Goal: Task Accomplishment & Management: Manage account settings

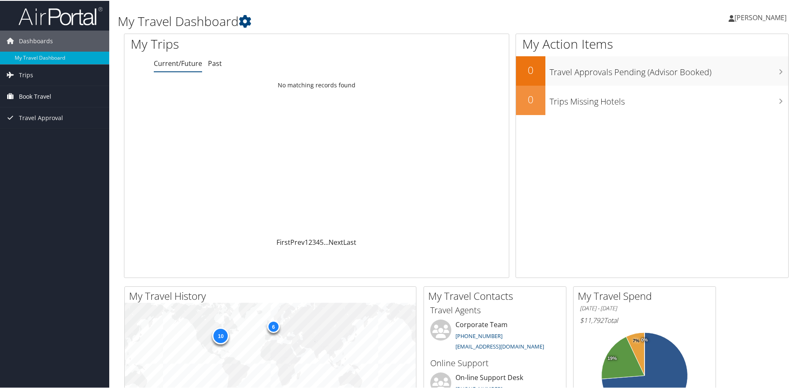
click at [29, 93] on span "Book Travel" at bounding box center [35, 95] width 32 height 21
click at [40, 153] on span "Travel Approval" at bounding box center [41, 155] width 44 height 21
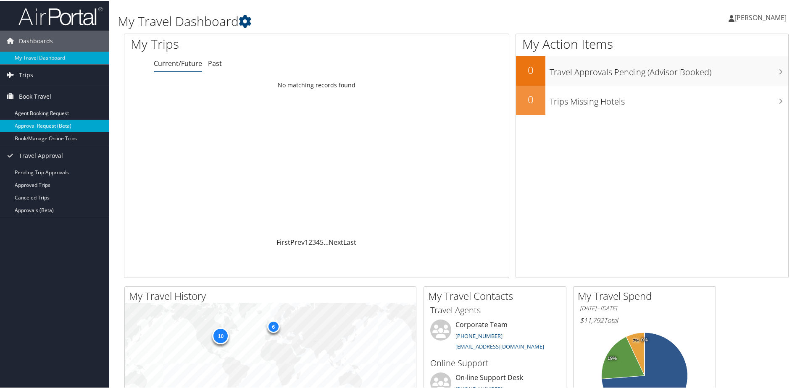
click at [36, 124] on link "Approval Request (Beta)" at bounding box center [54, 125] width 109 height 13
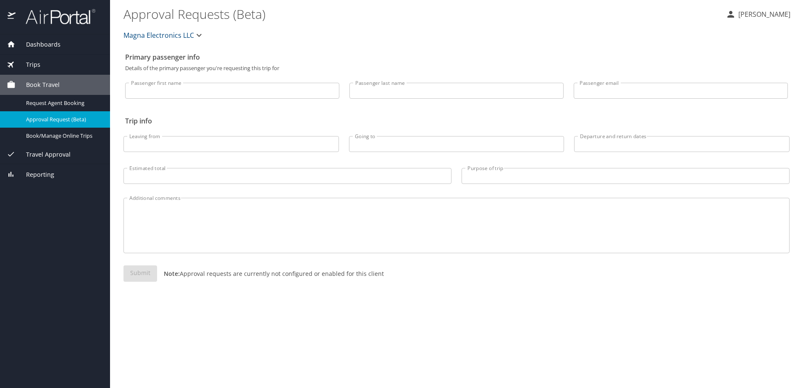
select select "US"
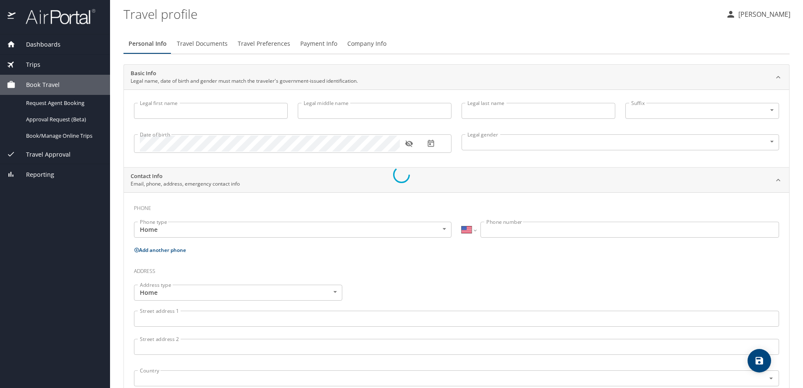
type input "Lyle"
type input "Jagger"
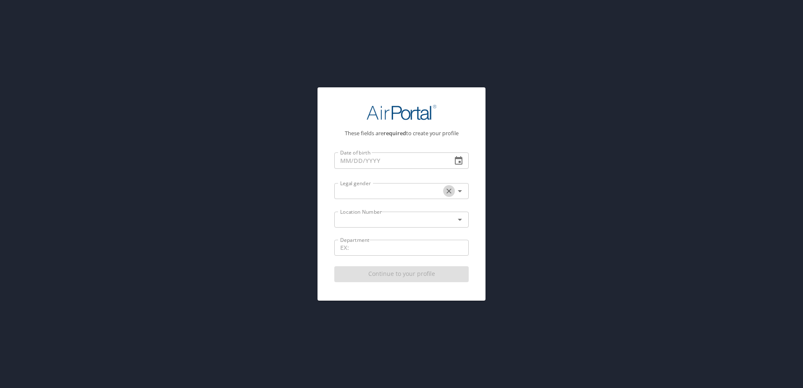
click at [448, 192] on icon "Clear" at bounding box center [449, 191] width 5 height 5
click at [460, 191] on icon "Open" at bounding box center [460, 191] width 4 height 2
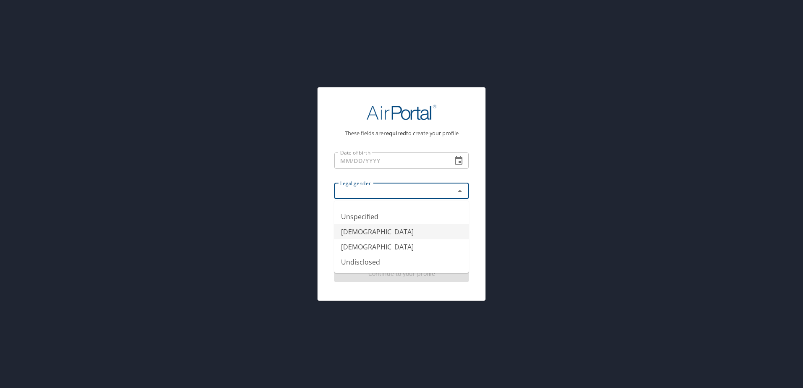
click at [396, 232] on li "[DEMOGRAPHIC_DATA]" at bounding box center [401, 231] width 134 height 15
type input "[DEMOGRAPHIC_DATA]"
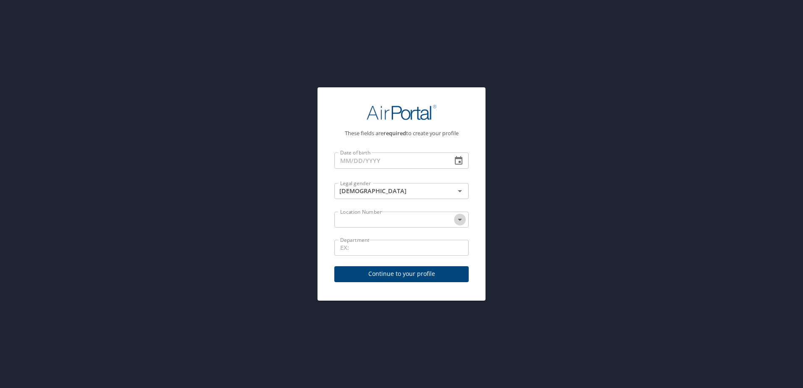
click at [460, 220] on icon "Open" at bounding box center [460, 220] width 4 height 2
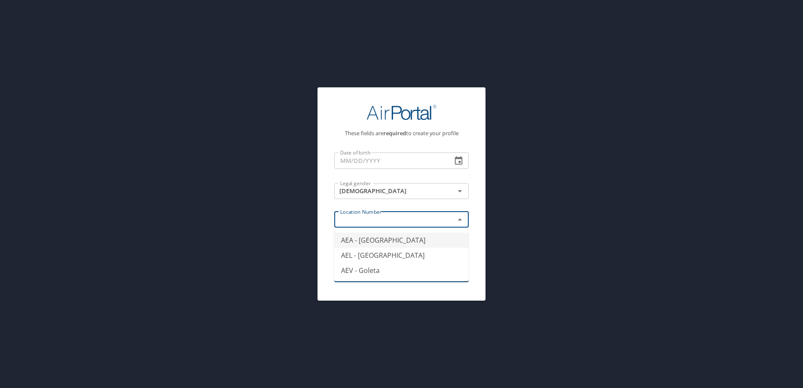
click at [408, 240] on li "AEA - Southfield" at bounding box center [401, 240] width 134 height 15
type input "AEA - Southfield"
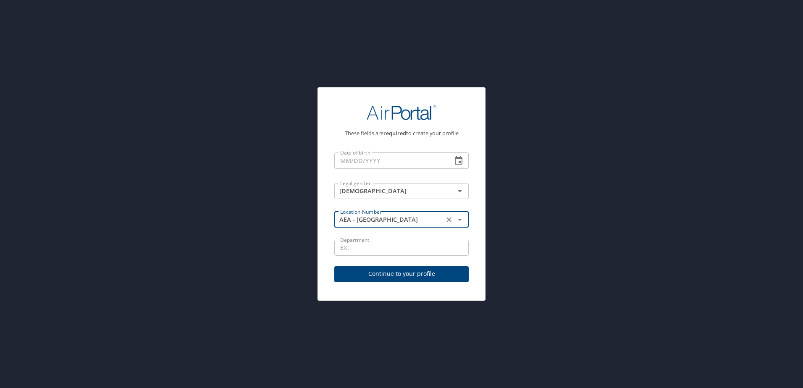
click at [411, 248] on input "Department" at bounding box center [401, 248] width 134 height 16
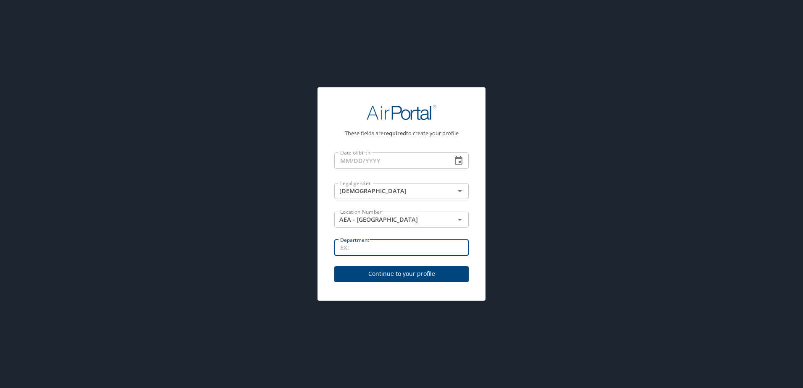
click at [411, 248] on input "Department" at bounding box center [401, 248] width 134 height 16
click at [405, 248] on input "Department" at bounding box center [401, 248] width 134 height 16
paste input "TEI0670"
type input "TEI0670"
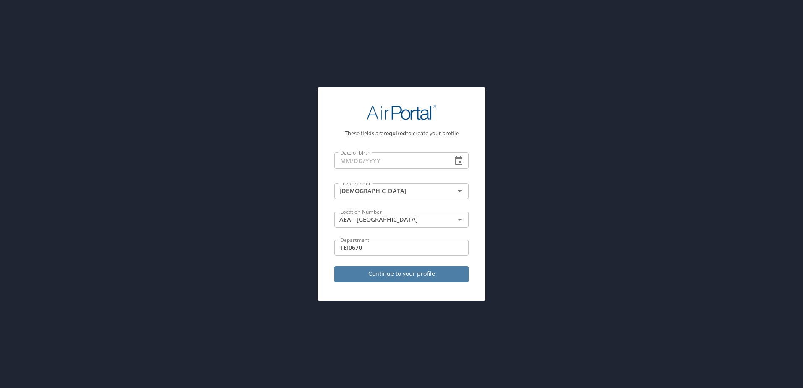
click at [398, 272] on span "Continue to your profile" at bounding box center [401, 274] width 121 height 11
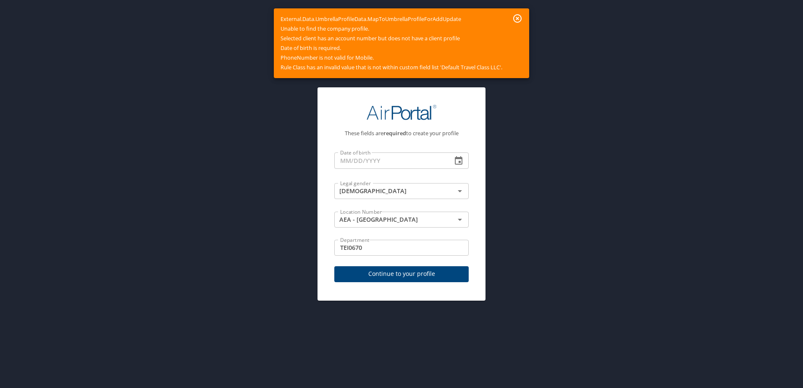
click at [520, 19] on icon "button" at bounding box center [518, 18] width 8 height 8
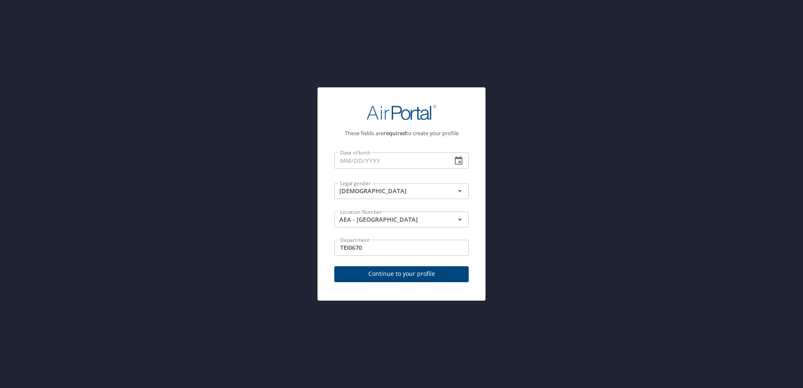
click at [411, 162] on input "Date of birth" at bounding box center [389, 161] width 111 height 16
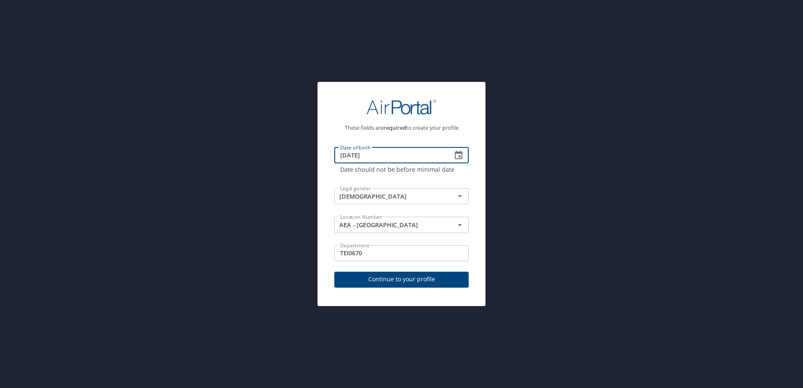
type input "02/13/1697"
click at [396, 279] on span "Continue to your profile" at bounding box center [401, 279] width 121 height 11
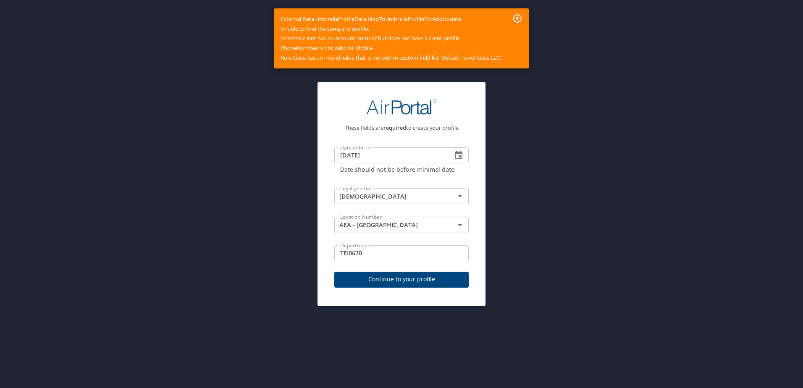
click at [520, 18] on icon "button" at bounding box center [518, 18] width 8 height 8
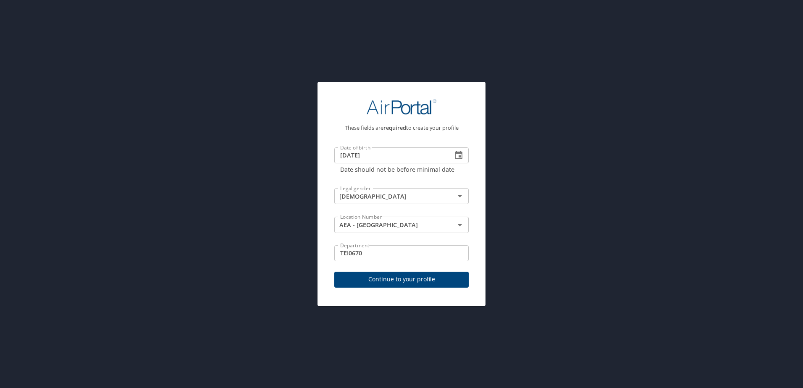
click at [207, 185] on div "These fields are required to create your profile Date of birth 02/13/1697 Date …" at bounding box center [401, 194] width 803 height 388
click at [381, 283] on span "Continue to your profile" at bounding box center [401, 279] width 121 height 11
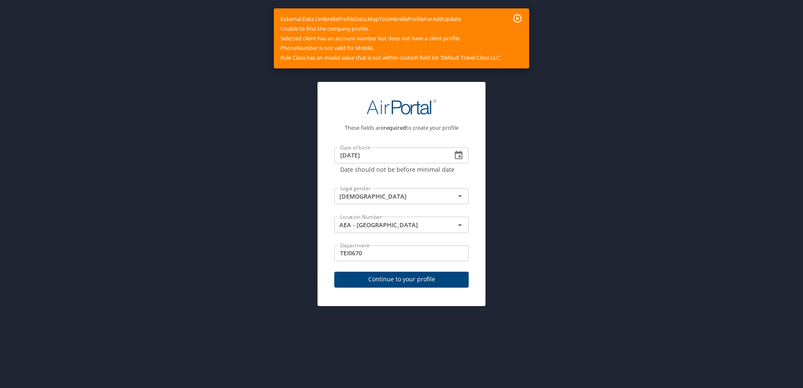
click at [518, 19] on icon "button" at bounding box center [518, 18] width 8 height 8
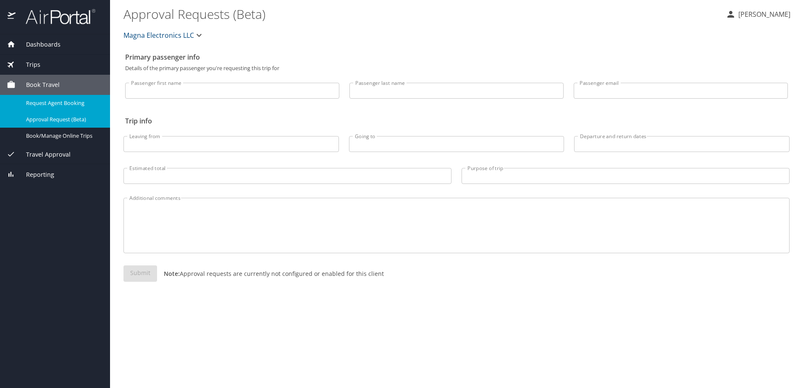
click at [59, 105] on span "Request Agent Booking" at bounding box center [63, 103] width 74 height 8
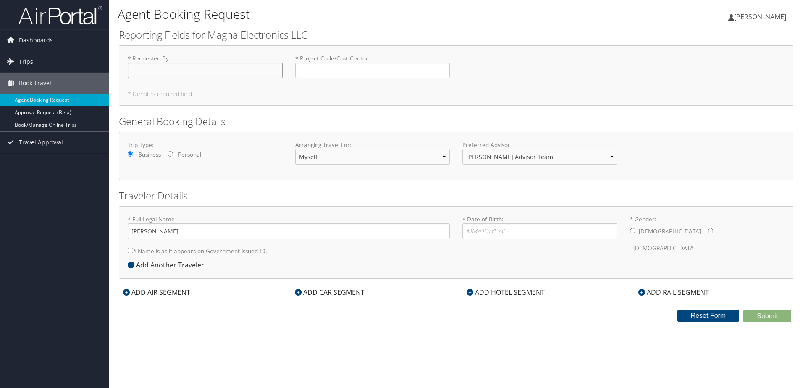
click at [176, 72] on input "* Requested By : Required" at bounding box center [205, 71] width 155 height 16
type input "[PERSON_NAME]"
type input "TEI0670"
type input "[DATE]"
click at [631, 230] on input "* Gender: [DEMOGRAPHIC_DATA] [DEMOGRAPHIC_DATA]" at bounding box center [632, 230] width 5 height 5
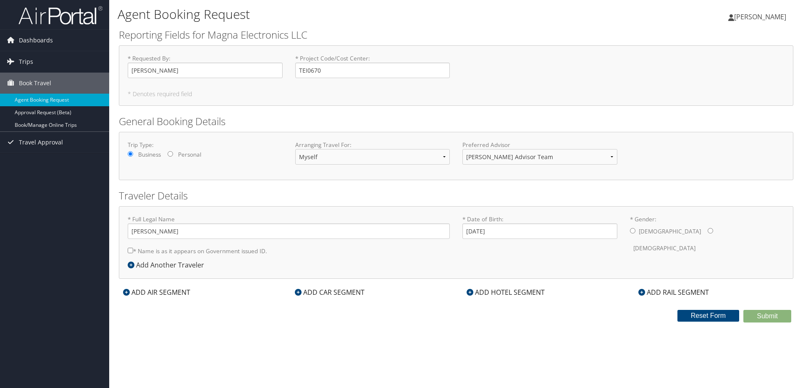
radio input "true"
click at [185, 294] on div "ADD AIR SEGMENT" at bounding box center [157, 292] width 76 height 10
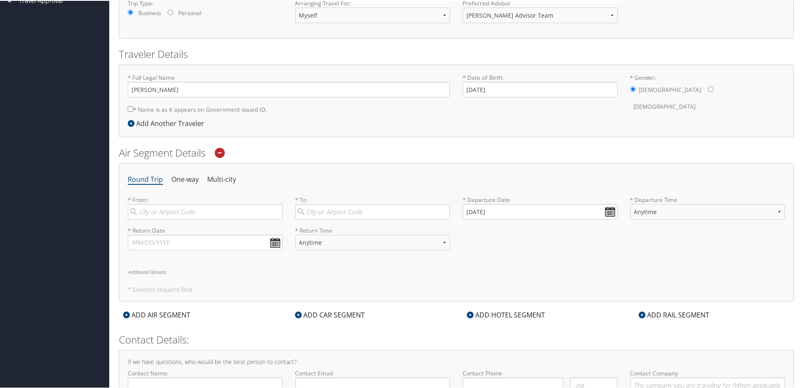
scroll to position [168, 0]
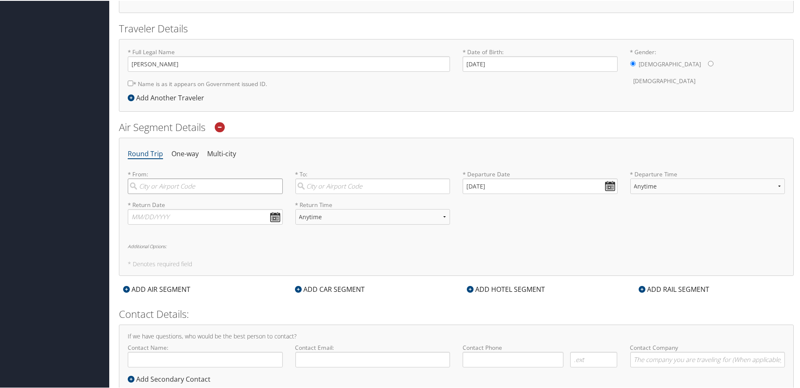
click at [240, 187] on input "search" at bounding box center [205, 186] width 155 height 16
type input "Detroit (DTW MI)"
type input "Las Vegas (LAS NV)"
type input "11/8/2025"
type input "lyle.jagger@magna.com"
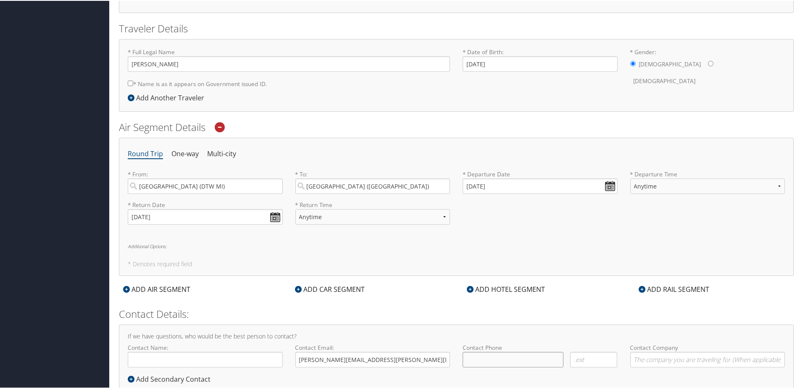
type input "( ) -"
click at [573, 185] on input "09/03/2025" at bounding box center [540, 186] width 155 height 16
click at [463, 184] on input "Invalid date" at bounding box center [540, 186] width 155 height 16
click at [458, 153] on ul "Round Trip One-way Multi-city" at bounding box center [456, 153] width 657 height 15
click at [472, 184] on input "Invalid date" at bounding box center [540, 186] width 155 height 16
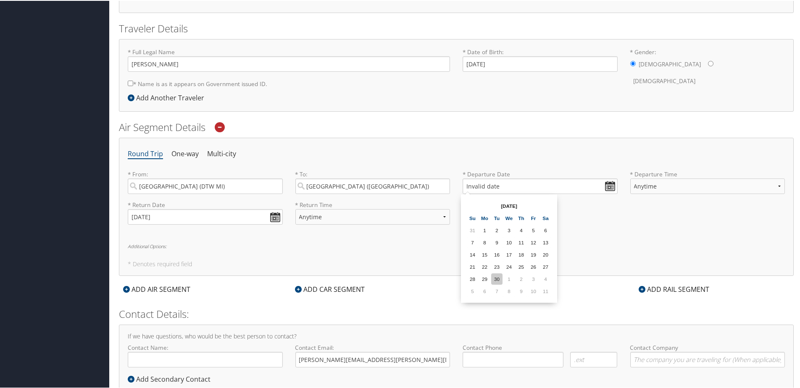
click at [498, 277] on td "30" at bounding box center [496, 278] width 11 height 11
type input "09/30/2025"
click at [221, 126] on icon at bounding box center [220, 126] width 10 height 10
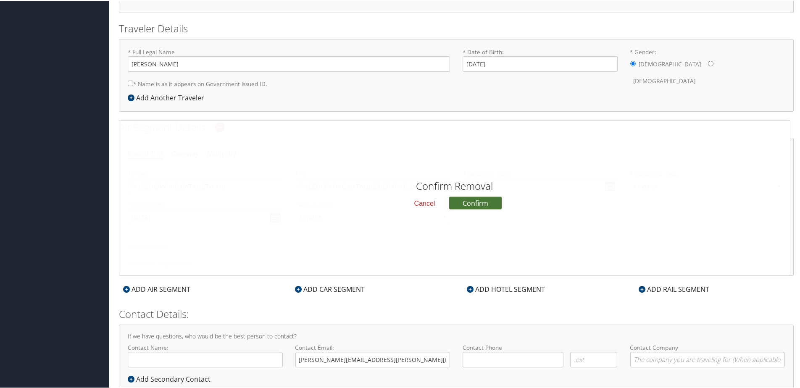
click at [464, 204] on button "Confirm" at bounding box center [475, 202] width 53 height 13
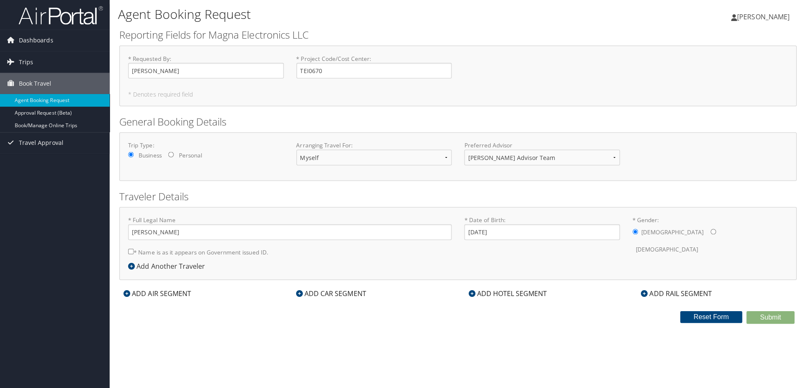
scroll to position [0, 0]
click at [66, 205] on div "Dashboards My Travel Dashboard Trips Current/Future Trips Past Trips Trips Miss…" at bounding box center [401, 194] width 803 height 388
click at [268, 120] on h2 "General Booking Details" at bounding box center [456, 121] width 675 height 14
click at [33, 99] on link "Agent Booking Request" at bounding box center [54, 100] width 109 height 13
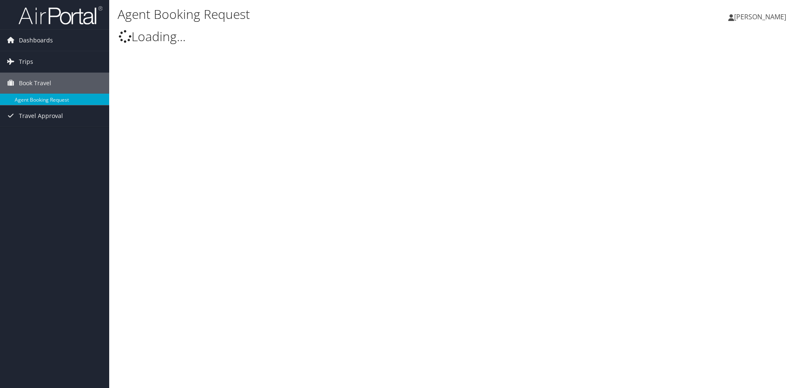
type input "[PERSON_NAME]"
select select "[EMAIL_ADDRESS][DOMAIN_NAME]"
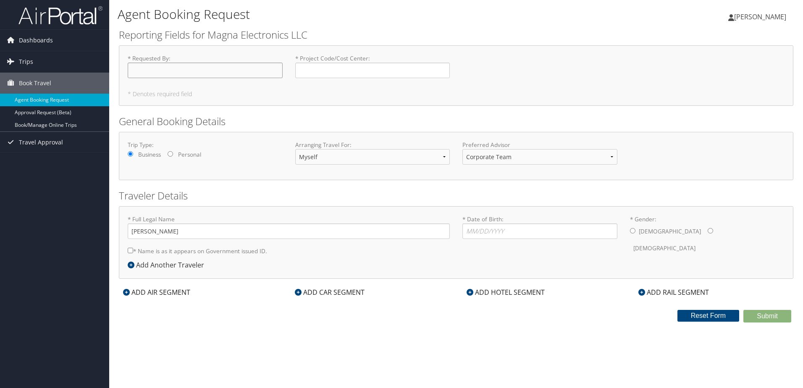
click at [210, 72] on input "* Requested By : Required" at bounding box center [205, 71] width 155 height 16
type input "[PERSON_NAME]"
type input "TEI0670"
type input "[DATE]"
click at [634, 231] on input "* Gender: Male Female" at bounding box center [632, 230] width 5 height 5
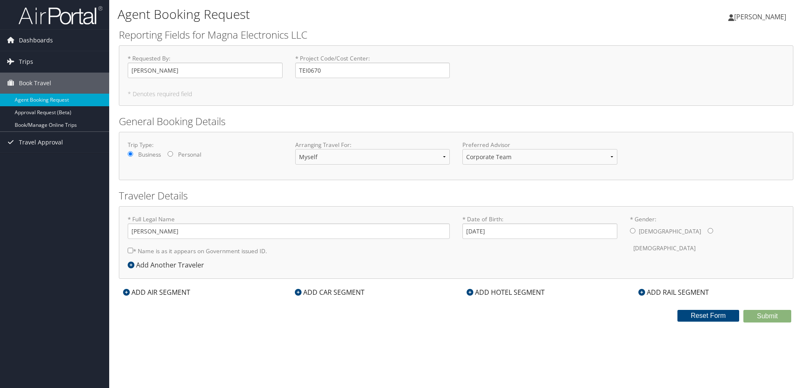
radio input "true"
click at [163, 294] on div "ADD AIR SEGMENT" at bounding box center [157, 292] width 76 height 10
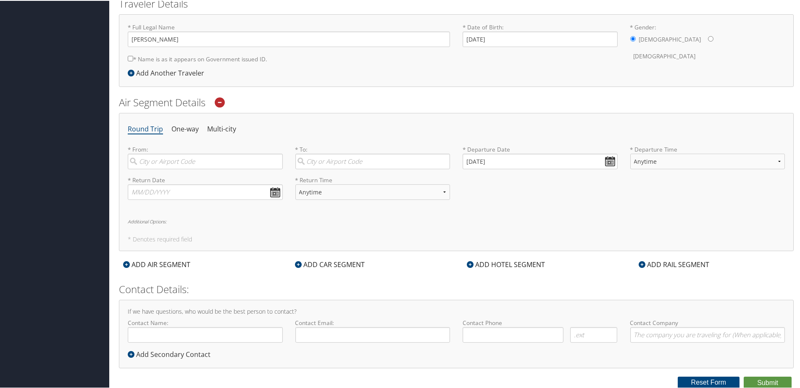
scroll to position [193, 0]
click at [227, 161] on input "search" at bounding box center [205, 161] width 155 height 16
type input "Detroit (DTW MI)"
type input "Las Vegas (LAS NV)"
type input "11/8/2025"
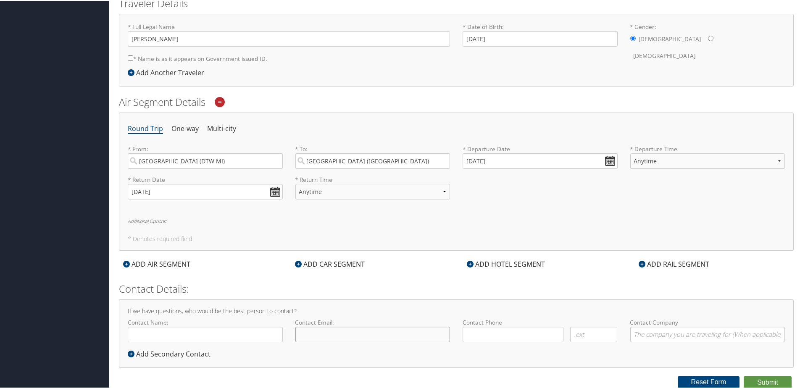
type input "lyle.jagger@magna.com"
type input "( ) -"
click at [527, 158] on input "09/03/2025" at bounding box center [540, 161] width 155 height 16
click at [509, 242] on td "24" at bounding box center [508, 240] width 11 height 11
click at [604, 161] on input "09/24/2025" at bounding box center [540, 161] width 155 height 16
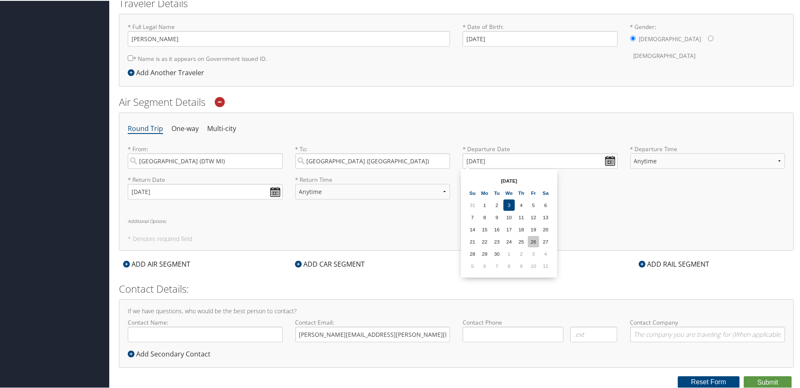
click at [534, 240] on td "26" at bounding box center [533, 240] width 11 height 11
click at [474, 159] on input "09/26/2025" at bounding box center [540, 161] width 155 height 16
click at [469, 160] on input "09/26/2025" at bounding box center [540, 161] width 155 height 16
click at [610, 159] on input "01/26/2025" at bounding box center [540, 161] width 155 height 16
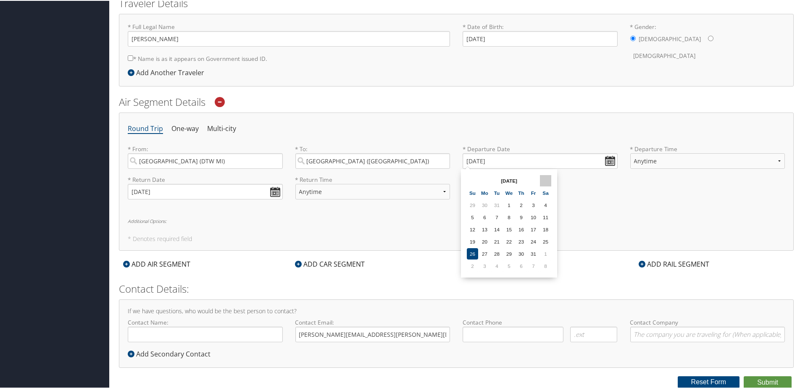
click at [545, 180] on th at bounding box center [545, 179] width 11 height 11
click at [547, 179] on th at bounding box center [545, 179] width 11 height 11
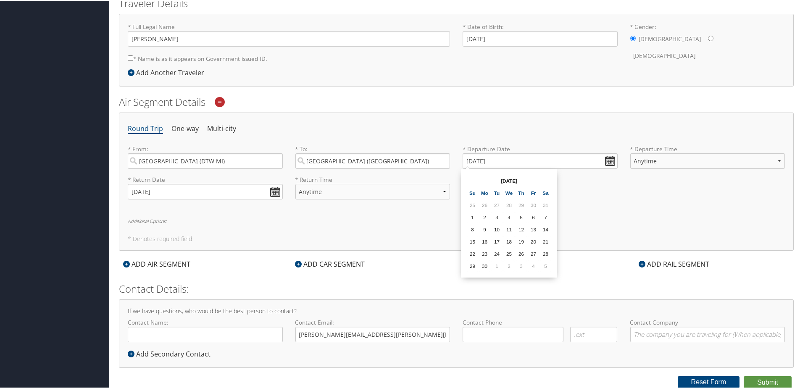
click at [547, 179] on th at bounding box center [545, 179] width 11 height 11
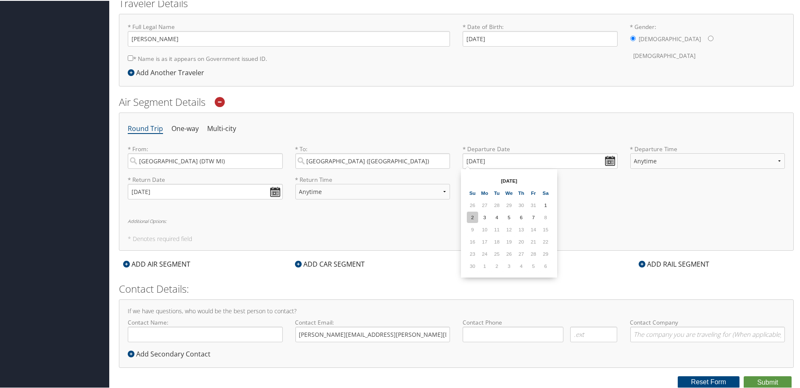
click at [474, 214] on td "2" at bounding box center [472, 216] width 11 height 11
type input "11/02/2025"
click at [662, 162] on select "Anytime Early Morning (5AM-7AM) Morning (7AM-12PM) Afternoon (12PM-5PM) Evening…" at bounding box center [707, 161] width 155 height 16
click at [686, 163] on select "Anytime Early Morning (5AM-7AM) Morning (7AM-12PM) Afternoon (12PM-5PM) Evening…" at bounding box center [707, 161] width 155 height 16
select select "4:00 PM"
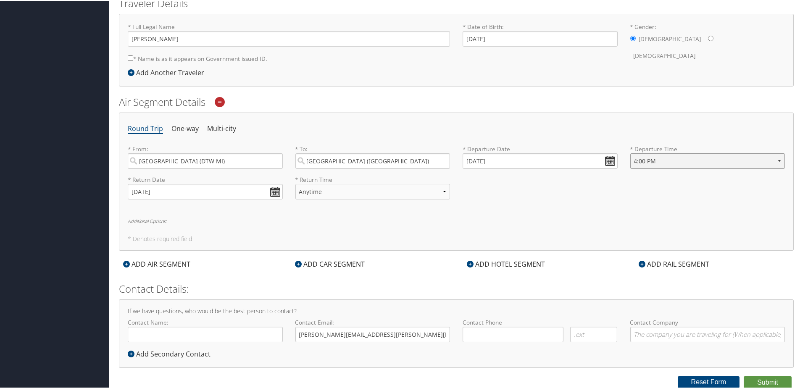
click at [630, 153] on select "Anytime Early Morning (5AM-7AM) Morning (7AM-12PM) Afternoon (12PM-5PM) Evening…" at bounding box center [707, 161] width 155 height 16
click at [439, 193] on select "Anytime Early Morning (5AM-7AM) Morning (7AM-12PM) Afternoon (12PM-5PM) Evening…" at bounding box center [372, 191] width 155 height 16
select select "10:00 AM"
click at [295, 183] on select "Anytime Early Morning (5AM-7AM) Morning (7AM-12PM) Afternoon (12PM-5PM) Evening…" at bounding box center [372, 191] width 155 height 16
click at [204, 330] on input "Contact Name:" at bounding box center [205, 334] width 155 height 16
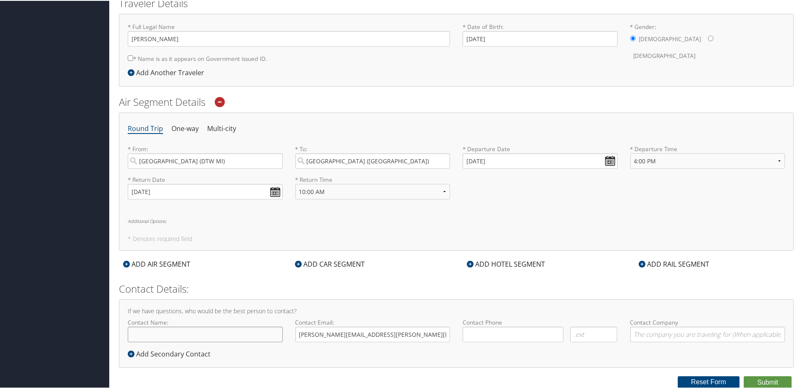
type input "Lyle Jagger"
type input "( ) -"
type input "Magna"
click at [472, 332] on input "( ) -" at bounding box center [513, 334] width 101 height 16
type input "( ) -"
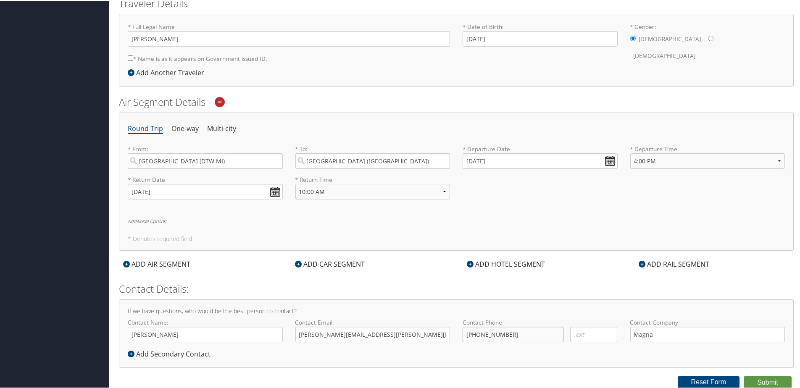
type input "(734) 678-7993"
click at [522, 216] on div "Round Trip One-way Multi-city * From: Detroit (DTW MI) Required * To: Las Vegas…" at bounding box center [456, 181] width 675 height 138
click at [504, 263] on div "ADD HOTEL SEGMENT" at bounding box center [506, 263] width 87 height 10
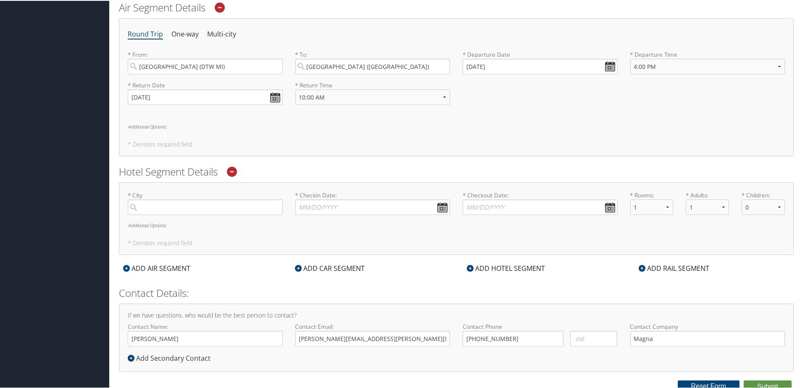
scroll to position [292, 0]
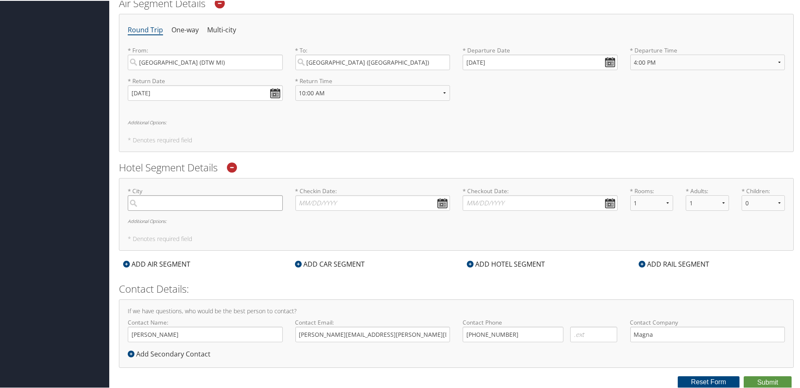
click at [201, 200] on input "search" at bounding box center [205, 203] width 155 height 16
type input "[GEOGRAPHIC_DATA]"
type input "11/02/2025"
type input "11/8/25"
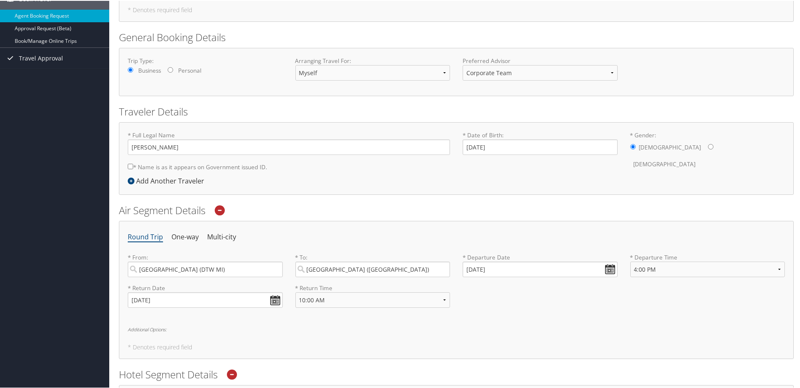
scroll to position [40, 0]
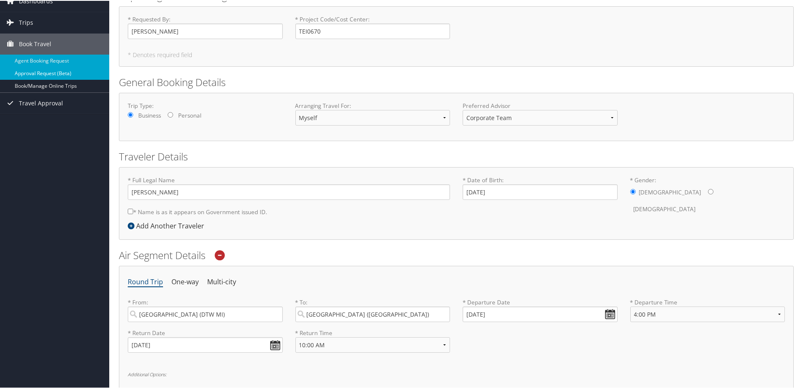
click at [50, 71] on link "Approval Request (Beta)" at bounding box center [54, 72] width 109 height 13
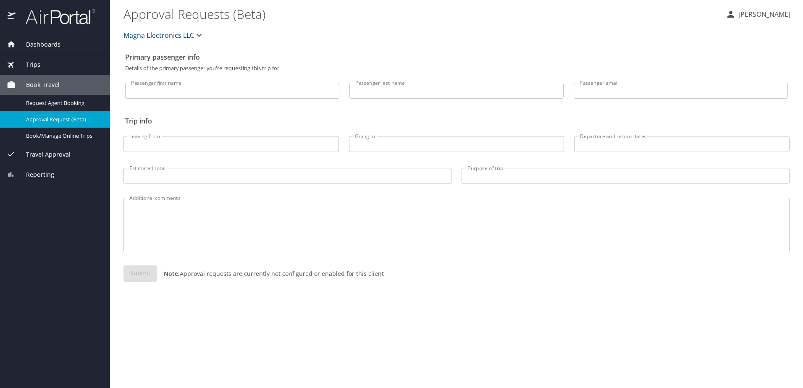
select select "US"
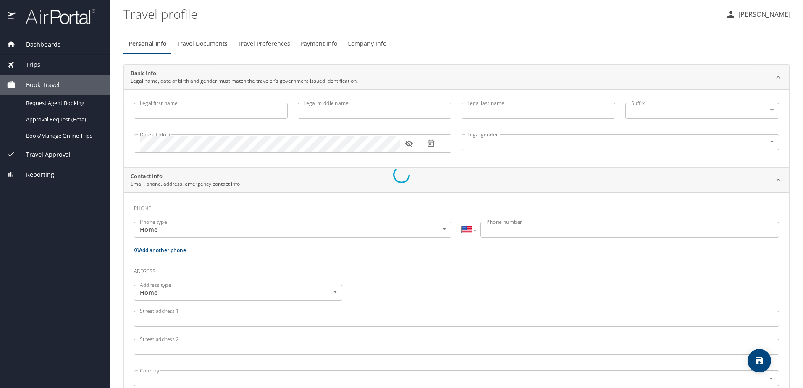
type input "[PERSON_NAME]"
type input "Jagger"
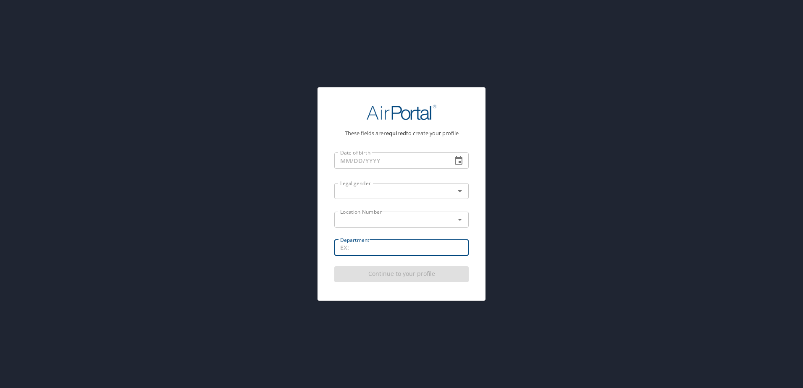
click at [388, 249] on input "Department" at bounding box center [401, 248] width 134 height 16
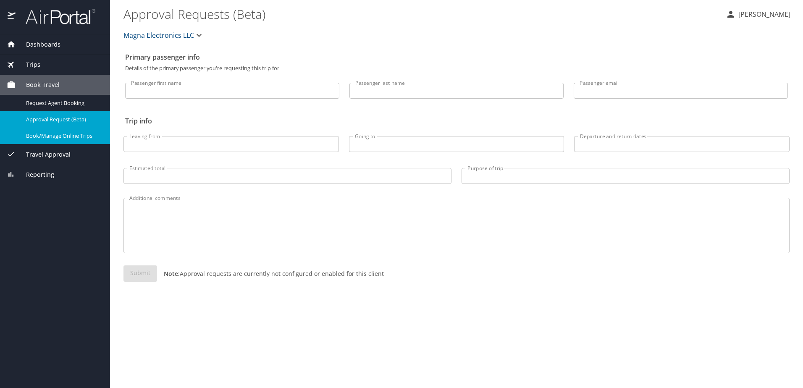
click at [55, 134] on span "Book/Manage Online Trips" at bounding box center [63, 136] width 74 height 8
click at [371, 142] on input "Going to" at bounding box center [457, 144] width 216 height 16
type input "las"
click at [32, 41] on span "Dashboards" at bounding box center [38, 44] width 45 height 9
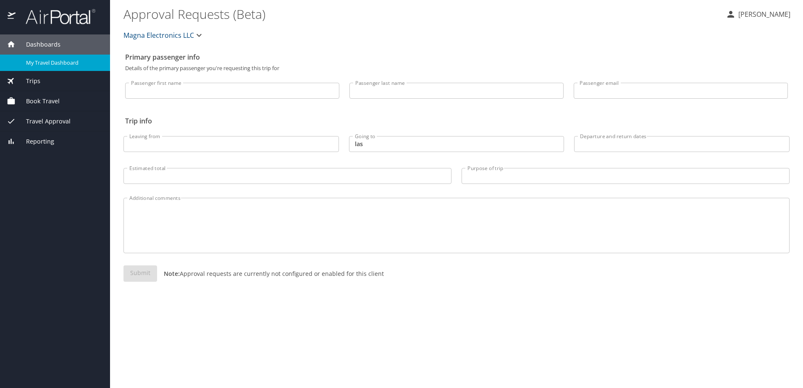
click at [43, 63] on span "My Travel Dashboard" at bounding box center [63, 63] width 74 height 8
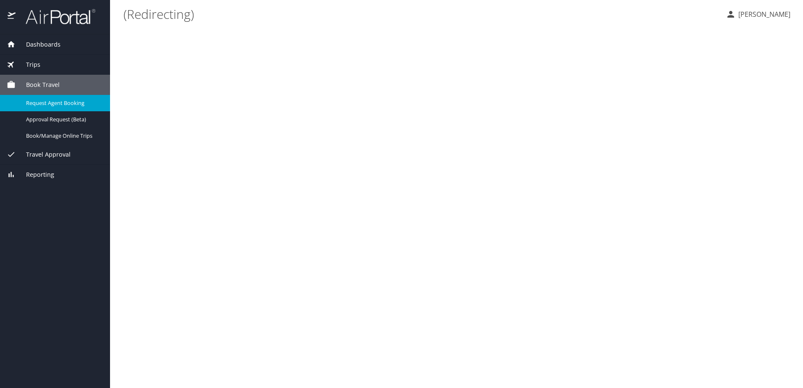
select select "US"
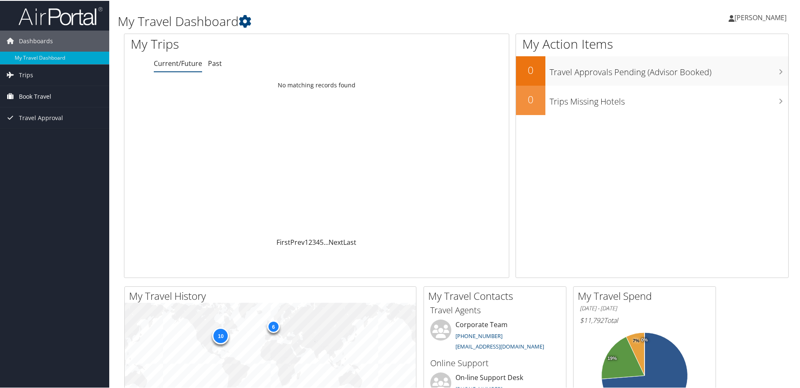
click at [34, 94] on span "Book Travel" at bounding box center [35, 95] width 32 height 21
click at [37, 153] on span "Travel Approval" at bounding box center [41, 155] width 44 height 21
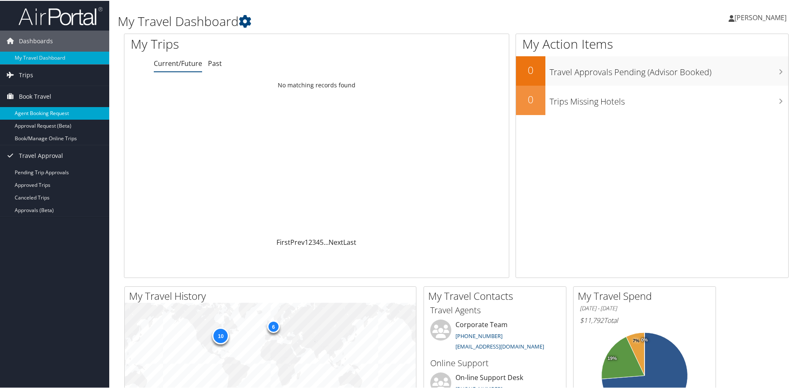
click at [30, 111] on link "Agent Booking Request" at bounding box center [54, 112] width 109 height 13
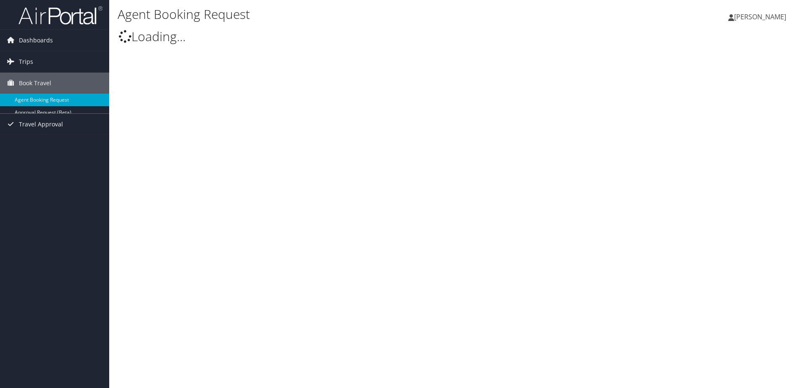
select select "[EMAIL_ADDRESS][DOMAIN_NAME]"
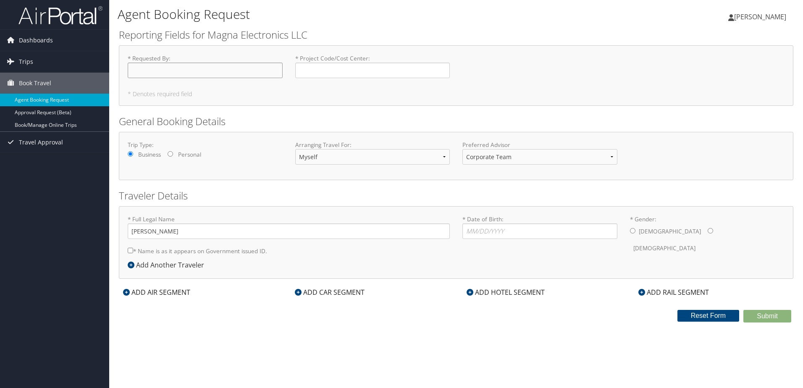
click at [182, 71] on input "* Requested By : Required" at bounding box center [205, 71] width 155 height 16
type input "[PERSON_NAME]"
type input "TEI0670"
type input "02/13/1967"
click at [635, 232] on input "* Gender: Male Female" at bounding box center [632, 230] width 5 height 5
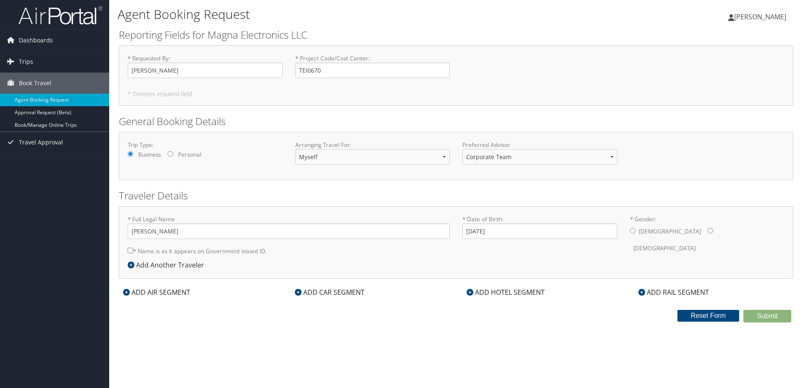
radio input "true"
click at [167, 291] on div "ADD AIR SEGMENT" at bounding box center [157, 292] width 76 height 10
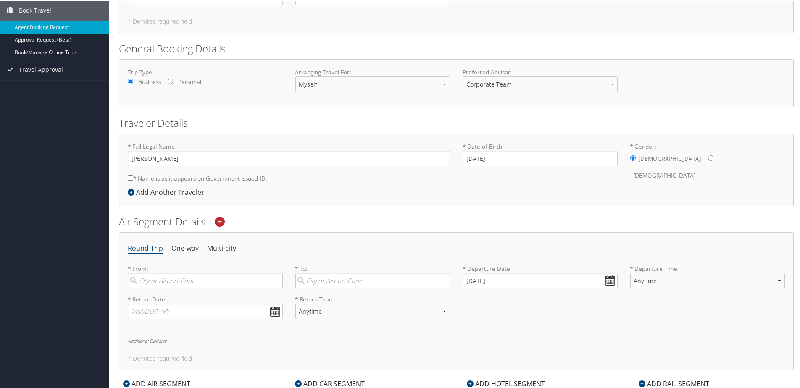
scroll to position [193, 0]
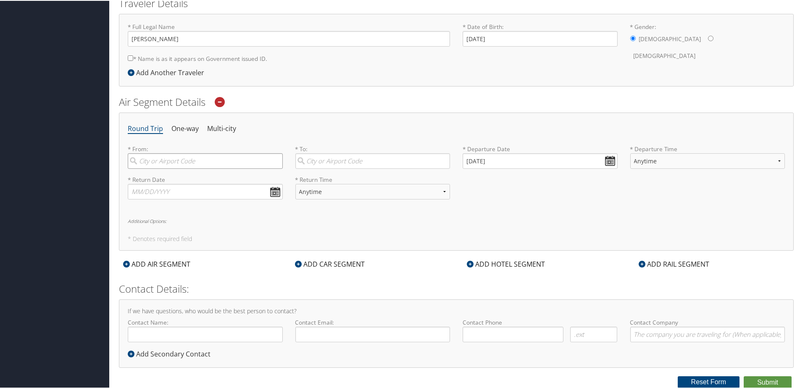
click at [207, 162] on input "search" at bounding box center [205, 161] width 155 height 16
type input "Detroit (DTW MI)"
type input "Las Vegas (LAS NV)"
type input "11/8/2025"
type input "Lyle Jagger"
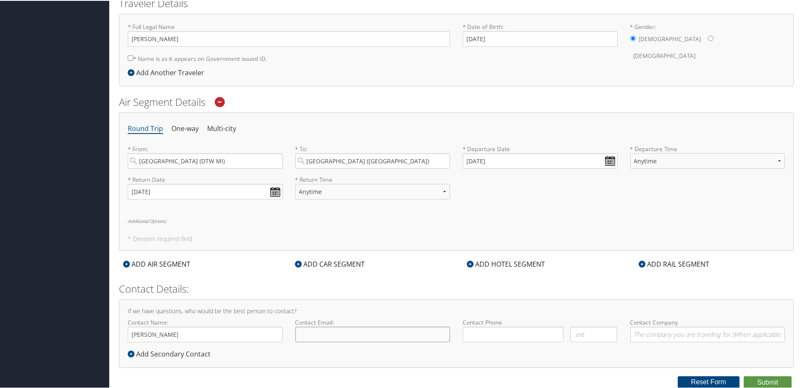
type input "lyle.jagger@magna.com"
type input "( ) -"
type input "Magna"
click at [607, 160] on input "[DATE]" at bounding box center [540, 161] width 155 height 16
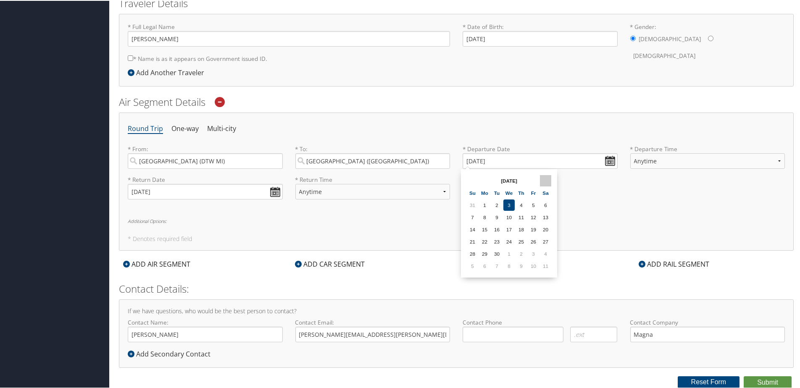
click at [548, 179] on th at bounding box center [545, 179] width 11 height 11
click at [471, 218] on td "2" at bounding box center [472, 216] width 11 height 11
type input "11/02/2025"
click at [651, 161] on select "Anytime Early Morning (5AM-7AM) Morning (7AM-12PM) Afternoon (12PM-5PM) Evening…" at bounding box center [707, 161] width 155 height 16
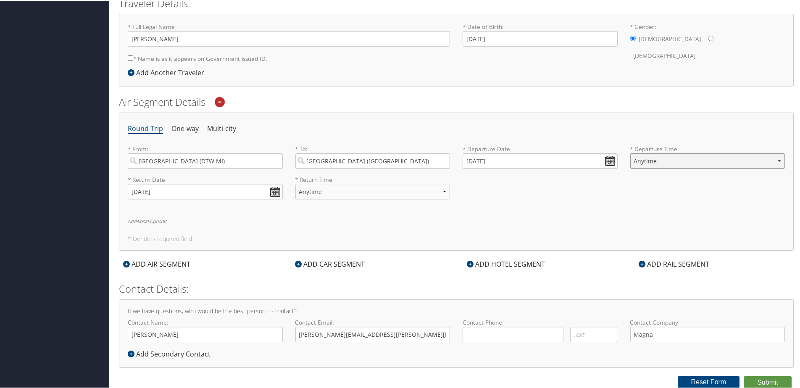
select select "4:00 PM"
click at [630, 153] on select "Anytime Early Morning (5AM-7AM) Morning (7AM-12PM) Afternoon (12PM-5PM) Evening…" at bounding box center [707, 161] width 155 height 16
click at [357, 191] on select "Anytime Early Morning (5AM-7AM) Morning (7AM-12PM) Afternoon (12PM-5PM) Evening…" at bounding box center [372, 191] width 155 height 16
select select "10:00 AM"
click at [295, 183] on select "Anytime Early Morning (5AM-7AM) Morning (7AM-12PM) Afternoon (12PM-5PM) Evening…" at bounding box center [372, 191] width 155 height 16
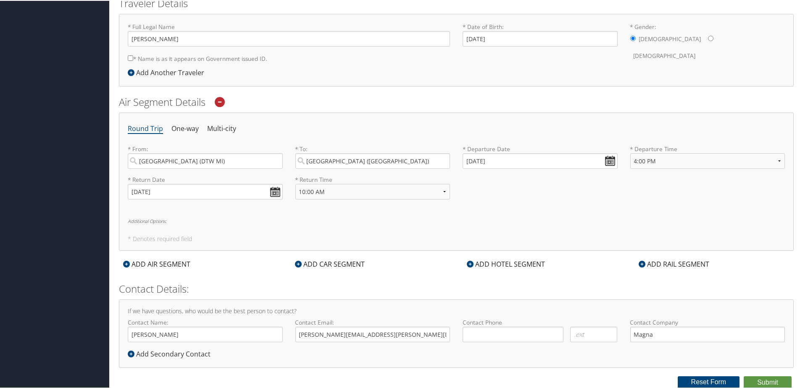
click at [503, 263] on div "ADD HOTEL SEGMENT" at bounding box center [506, 263] width 87 height 10
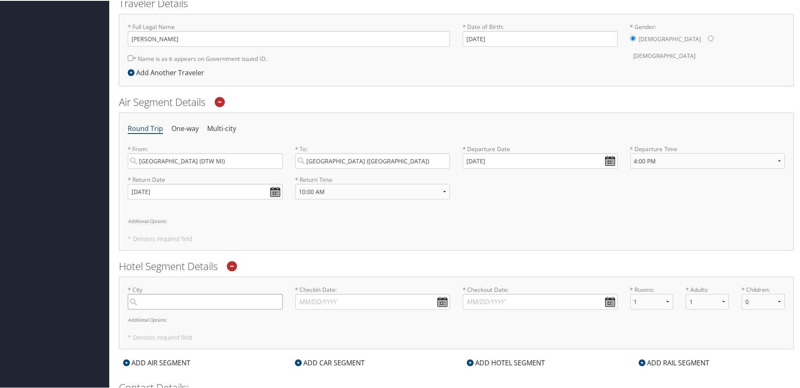
click at [197, 298] on input "search" at bounding box center [205, 301] width 155 height 16
type input "Las Vegas"
type input "11/02/2025"
type input "11/8/25"
type input "( ) -"
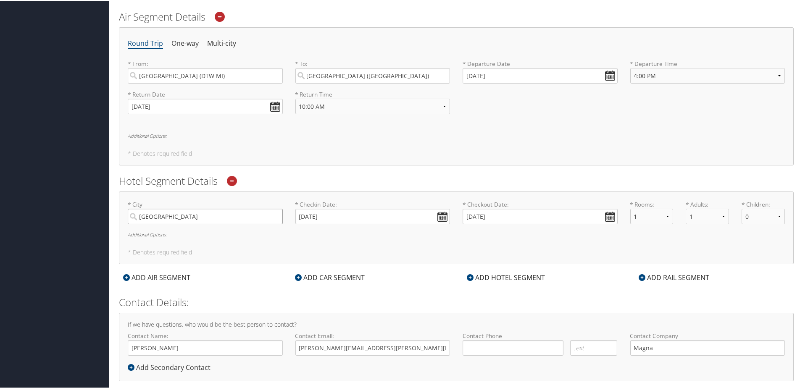
scroll to position [292, 0]
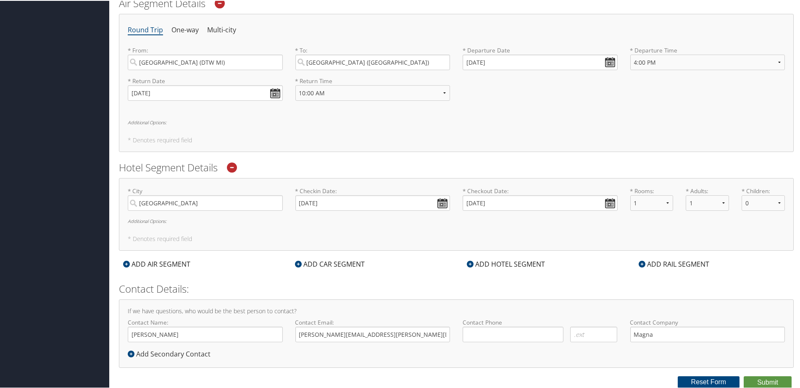
click at [349, 263] on div "ADD CAR SEGMENT" at bounding box center [330, 263] width 78 height 10
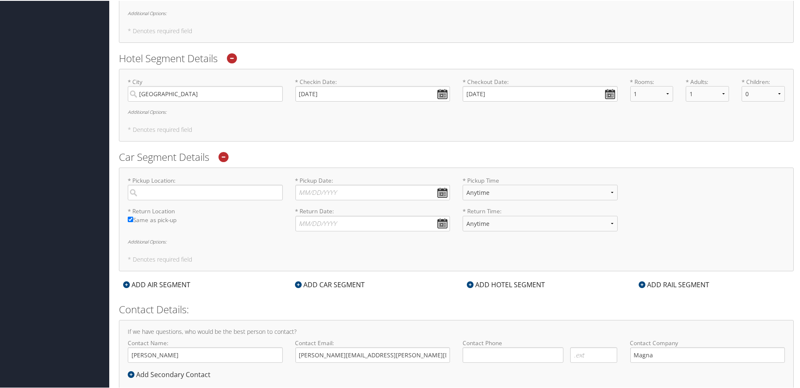
scroll to position [418, 0]
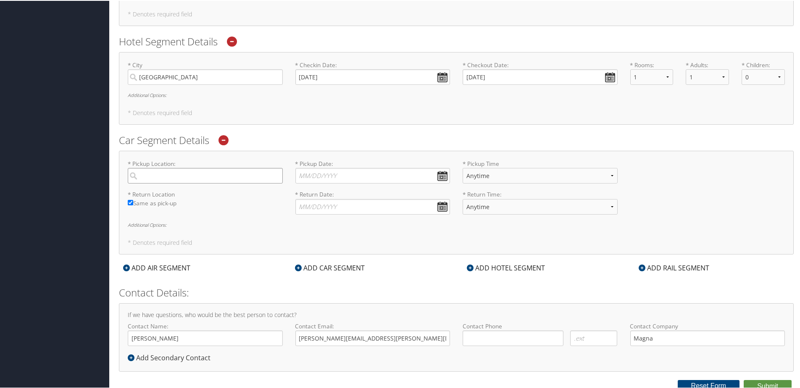
click at [194, 176] on input "search" at bounding box center [205, 175] width 155 height 16
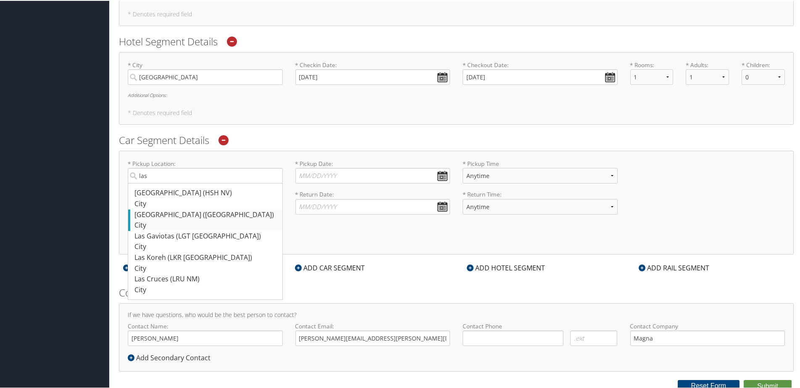
click at [159, 216] on div "Las Vegas (LAS NV)" at bounding box center [206, 214] width 144 height 11
click at [159, 183] on input "las" at bounding box center [205, 175] width 155 height 16
type input "Las Vegas"
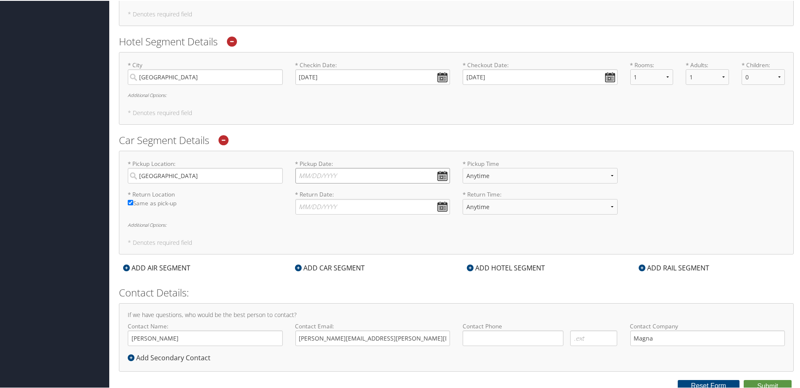
click at [441, 173] on input "* Pickup Date: Dates must be valid" at bounding box center [372, 175] width 155 height 16
click at [380, 195] on th at bounding box center [379, 194] width 11 height 11
click at [308, 231] on td "2" at bounding box center [305, 231] width 11 height 11
type input "11/02/2025"
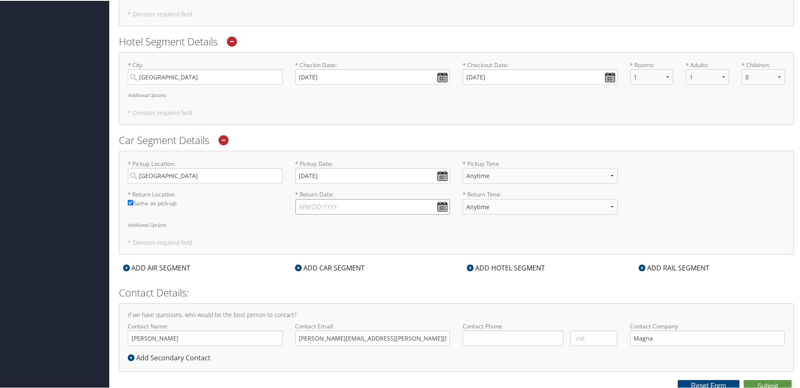
click at [440, 204] on input "* Return Date: Dates must be valid" at bounding box center [372, 206] width 155 height 16
click at [379, 228] on th at bounding box center [379, 225] width 11 height 11
click at [382, 263] on td "8" at bounding box center [379, 262] width 11 height 11
type input "11/08/2025"
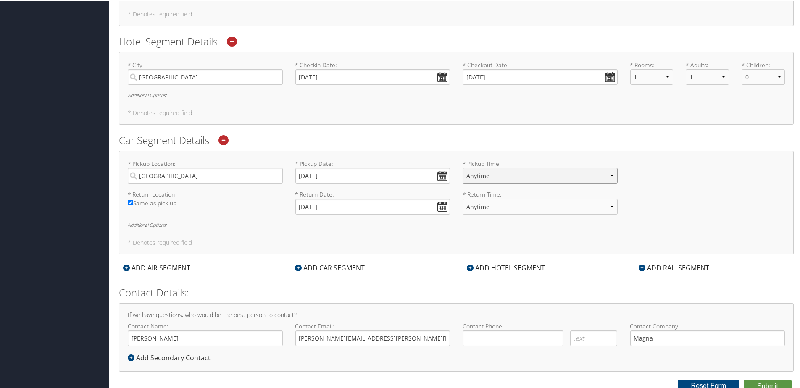
click at [606, 176] on select "Anytime 12:00 AM 1:00 AM 2:00 AM 3:00 AM 4:00 AM 5:00 AM 6:00 AM 7:00 AM 8:00 A…" at bounding box center [540, 175] width 155 height 16
select select "6:00 PM"
click at [463, 167] on select "Anytime 12:00 AM 1:00 AM 2:00 AM 3:00 AM 4:00 AM 5:00 AM 6:00 AM 7:00 AM 8:00 A…" at bounding box center [540, 175] width 155 height 16
click at [608, 206] on select "Anytime 12:00 AM 1:00 AM 2:00 AM 3:00 AM 4:00 AM 5:00 AM 6:00 AM 7:00 AM 8:00 A…" at bounding box center [540, 206] width 155 height 16
select select "9:00 AM"
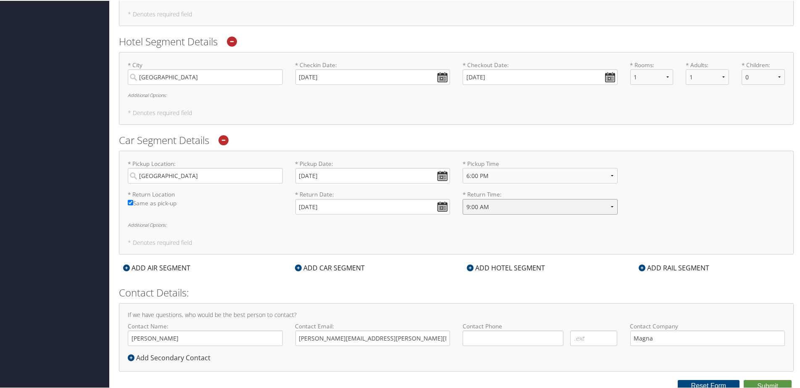
click at [463, 198] on select "Anytime 12:00 AM 1:00 AM 2:00 AM 3:00 AM 4:00 AM 5:00 AM 6:00 AM 7:00 AM 8:00 A…" at bounding box center [540, 206] width 155 height 16
click at [652, 163] on div "* Pickup Location: Las Vegas Required * Pickup Date: 11/02/2025 Dates must be v…" at bounding box center [456, 174] width 670 height 31
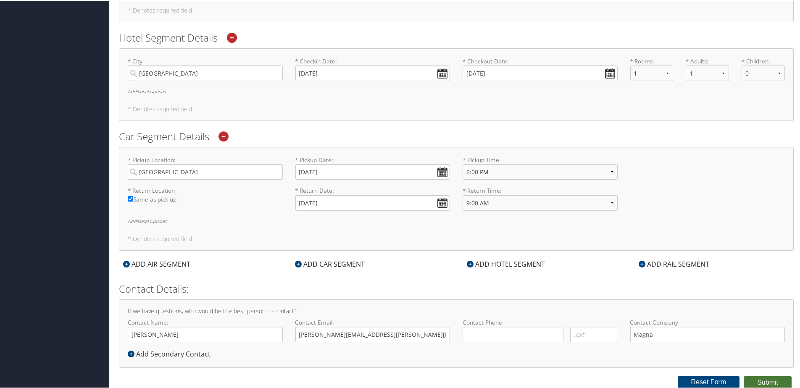
click at [769, 381] on button "Submit" at bounding box center [768, 382] width 48 height 13
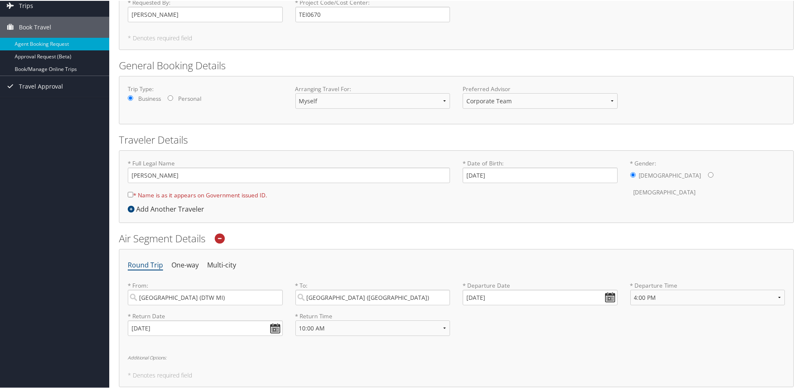
click at [130, 193] on input "* Name is as it appears on Government issued ID." at bounding box center [130, 193] width 5 height 5
checkbox input "true"
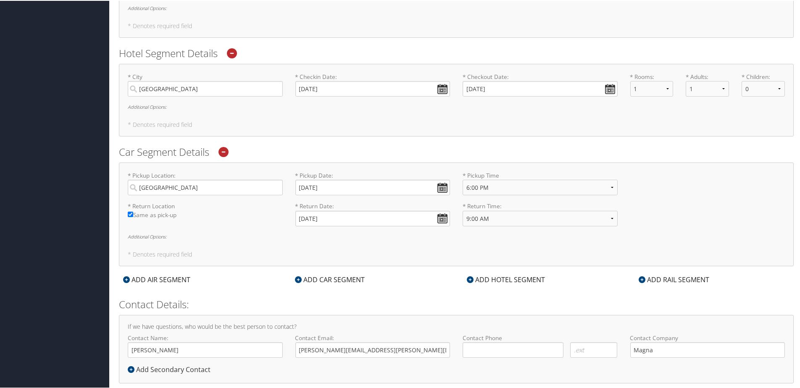
scroll to position [422, 0]
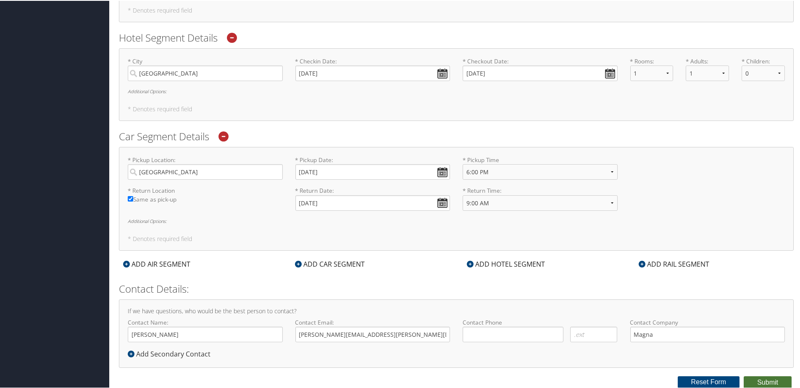
click at [756, 379] on button "Submit" at bounding box center [768, 382] width 48 height 13
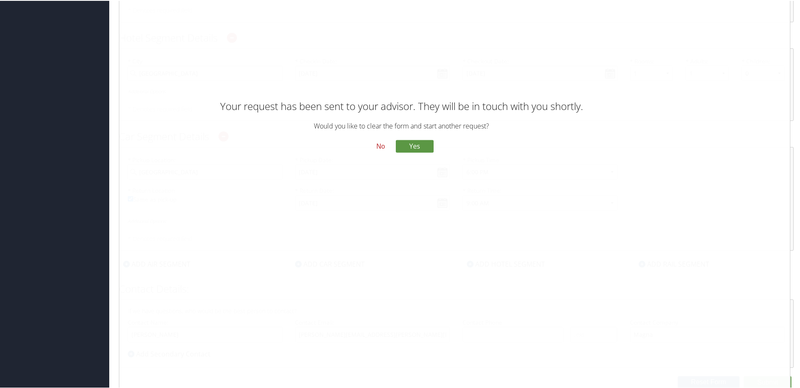
click at [377, 145] on button "No" at bounding box center [381, 146] width 22 height 14
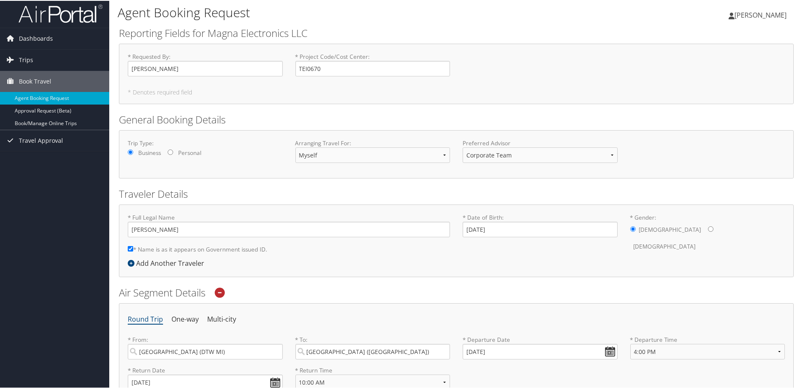
scroll to position [0, 0]
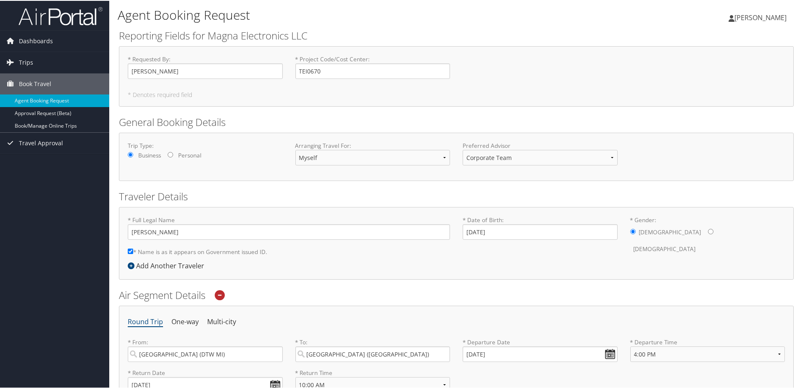
click at [486, 36] on h2 "Reporting Fields for Magna Electronics LLC" at bounding box center [456, 35] width 675 height 14
click at [516, 30] on h2 "Reporting Fields for Magna Electronics LLC" at bounding box center [456, 35] width 675 height 14
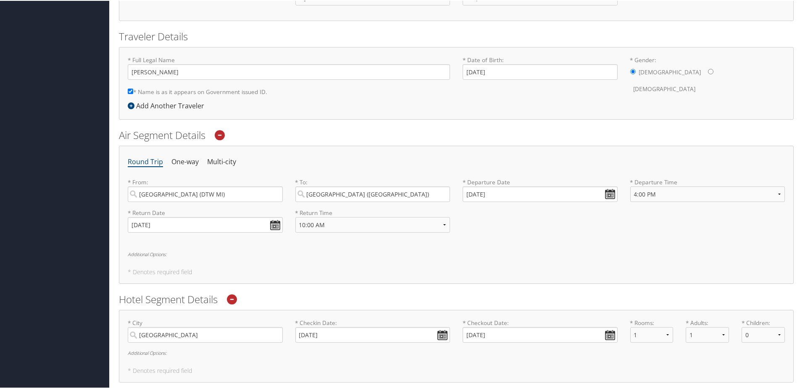
scroll to position [168, 0]
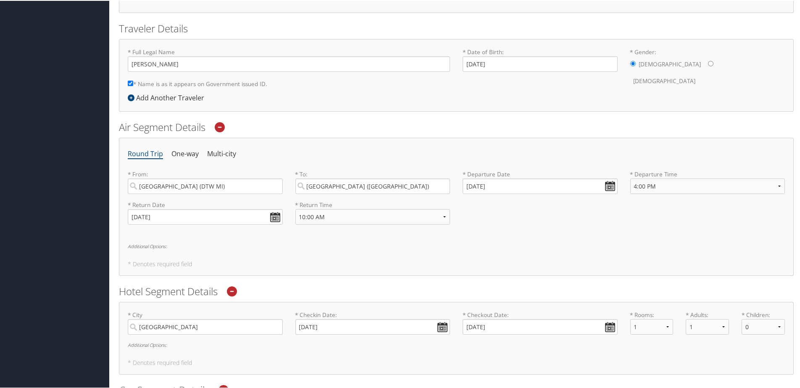
click at [51, 103] on div "Dashboards My Travel Dashboard Trips Current/Future Trips Past Trips Trips Miss…" at bounding box center [401, 237] width 803 height 810
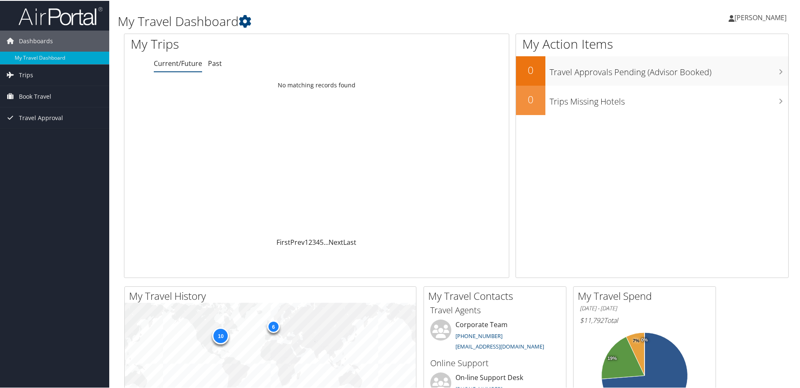
click at [770, 16] on span "[PERSON_NAME]" at bounding box center [761, 16] width 52 height 9
click at [717, 76] on link "View Travel Profile" at bounding box center [739, 75] width 94 height 14
click at [25, 41] on span "Dashboards" at bounding box center [36, 40] width 34 height 21
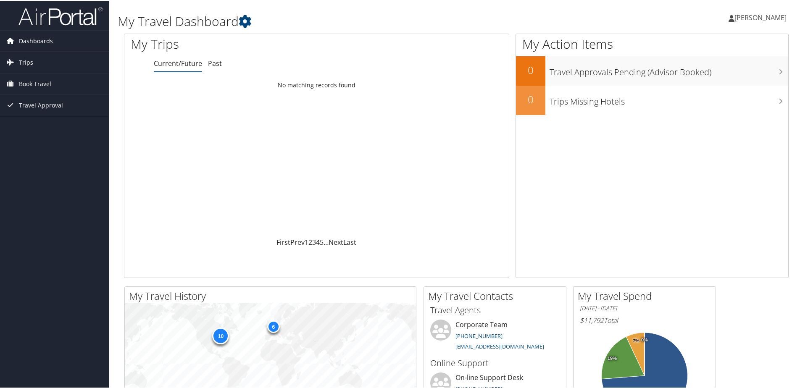
click at [25, 41] on span "Dashboards" at bounding box center [36, 40] width 34 height 21
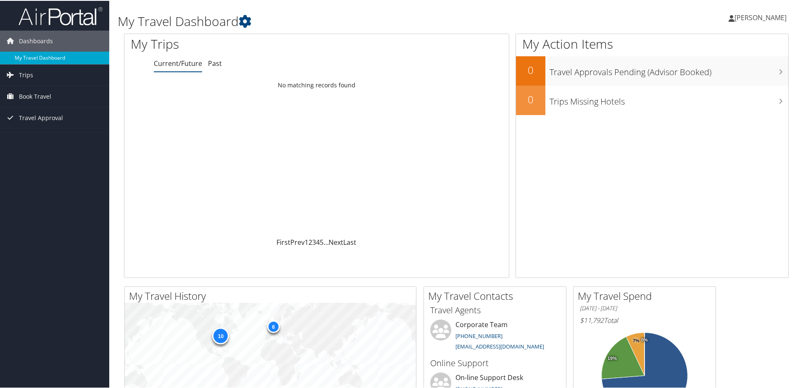
click at [26, 58] on link "My Travel Dashboard" at bounding box center [54, 57] width 109 height 13
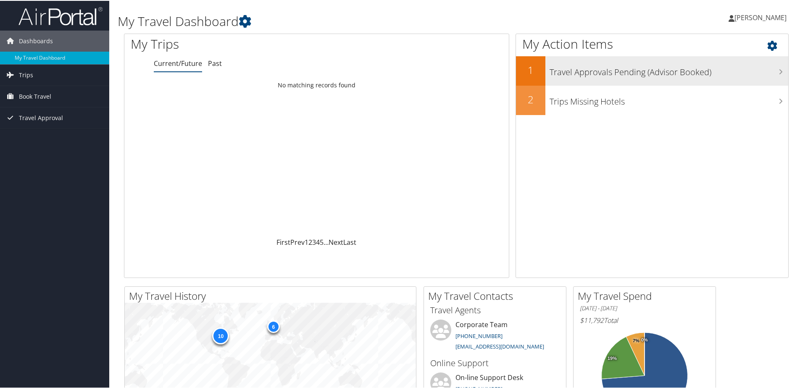
click at [711, 71] on h3 "Travel Approvals Pending (Advisor Booked)" at bounding box center [669, 69] width 239 height 16
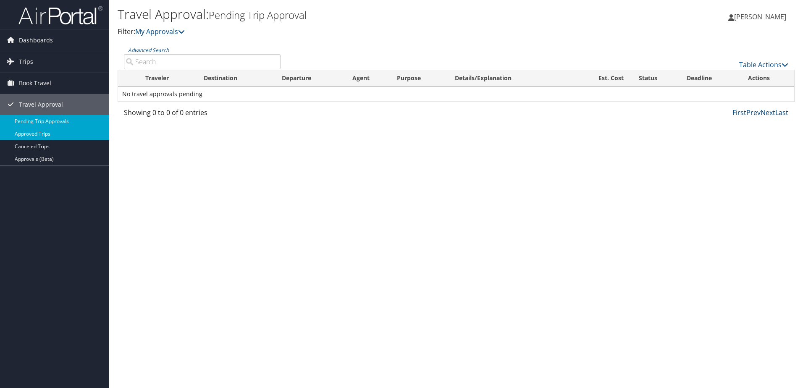
click at [29, 129] on link "Approved Trips" at bounding box center [54, 134] width 109 height 13
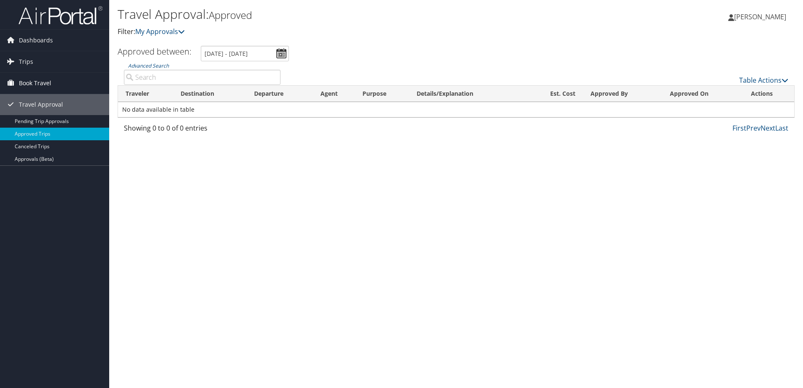
click at [39, 84] on span "Book Travel" at bounding box center [35, 83] width 32 height 21
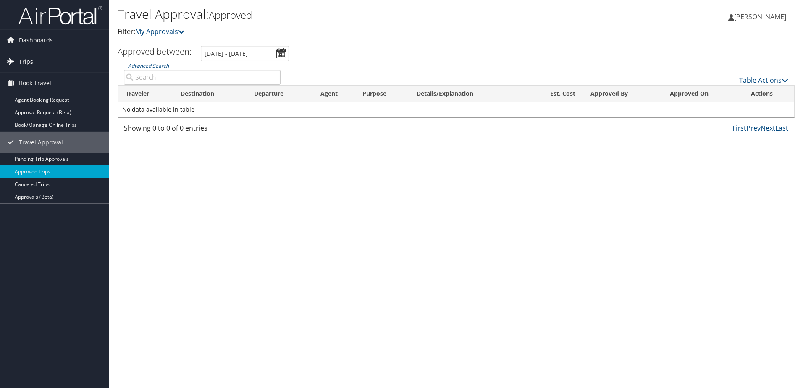
click at [30, 59] on span "Trips" at bounding box center [26, 61] width 14 height 21
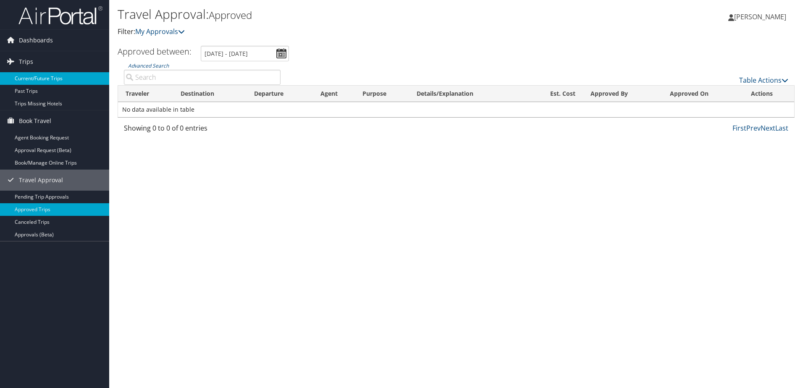
click at [30, 78] on link "Current/Future Trips" at bounding box center [54, 78] width 109 height 13
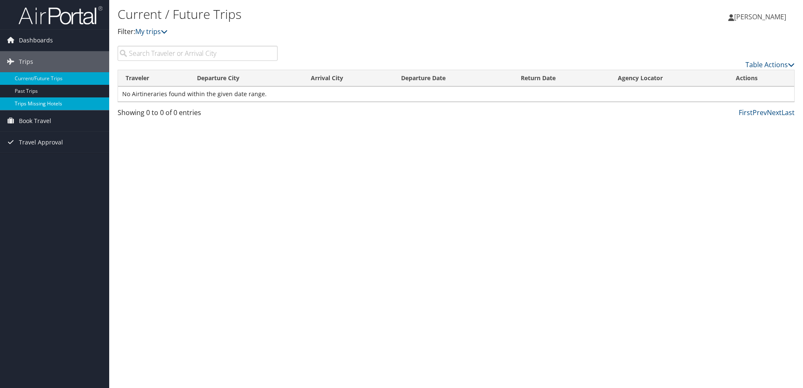
click at [30, 102] on link "Trips Missing Hotels" at bounding box center [54, 103] width 109 height 13
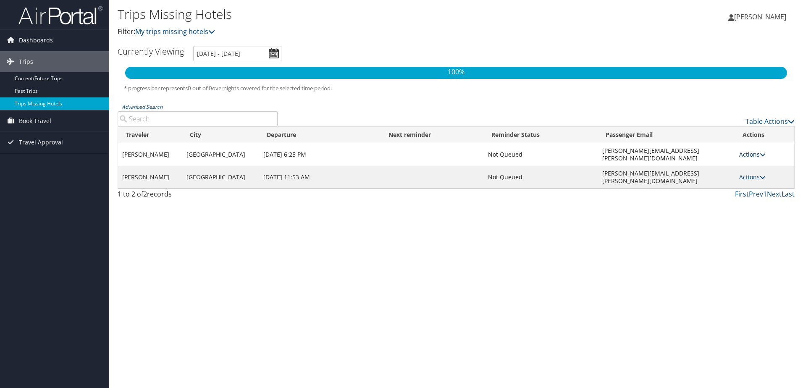
click at [758, 150] on link "Actions" at bounding box center [753, 154] width 26 height 8
click at [735, 190] on link "Attach Hotel" at bounding box center [734, 191] width 58 height 14
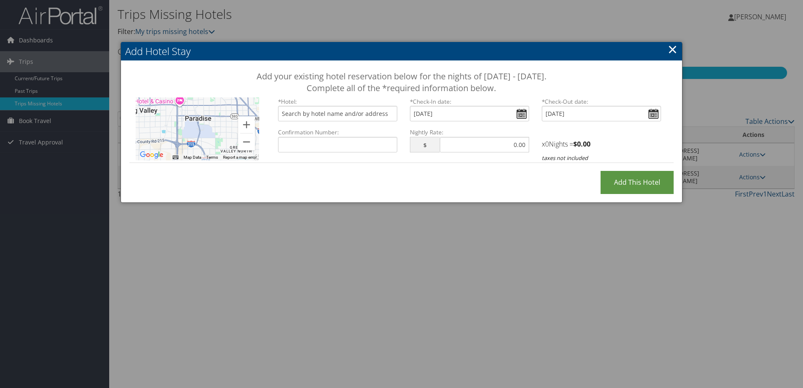
drag, startPoint x: 380, startPoint y: 49, endPoint x: 419, endPoint y: 58, distance: 39.7
click at [419, 58] on h2 "Add Hotel Stay" at bounding box center [401, 51] width 561 height 18
click at [333, 111] on input "text" at bounding box center [337, 114] width 119 height 16
paste input "Hilton Grand Vacations Club on the Las Vegas Strip"
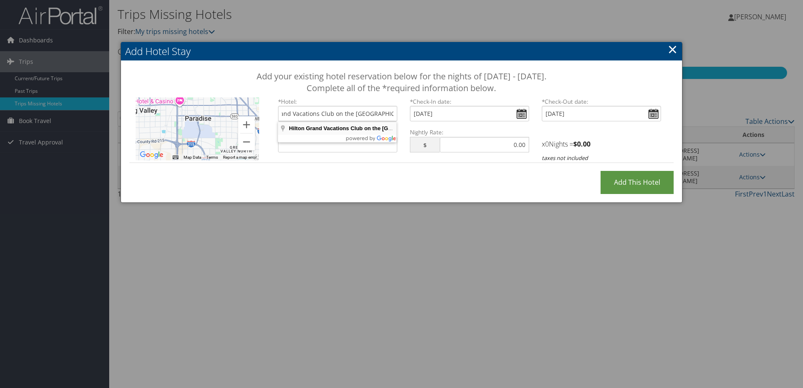
type input "Hilton Grand Vacations Club on the Las Vegas Strip, Las Vegas Boulevard South, …"
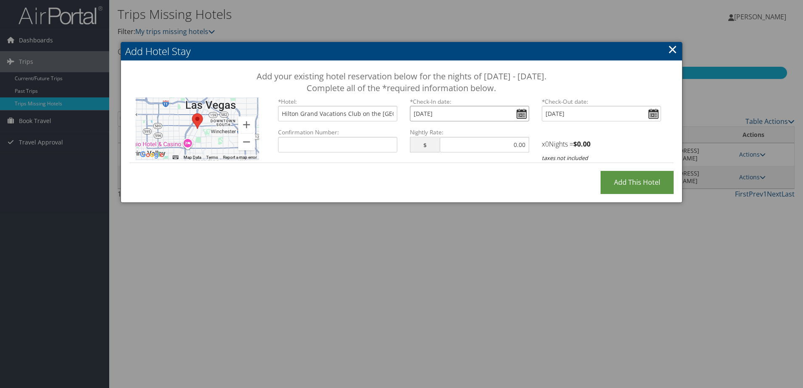
click at [523, 116] on input "Sun Nov 02, 2025" at bounding box center [469, 114] width 119 height 16
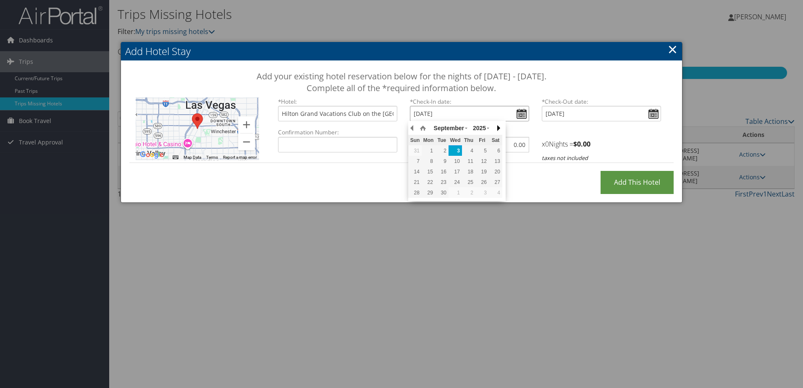
click at [498, 128] on button "button" at bounding box center [498, 128] width 8 height 13
click at [417, 162] on div "2" at bounding box center [414, 162] width 13 height 8
type input "Sun, Nov 02, 2025"
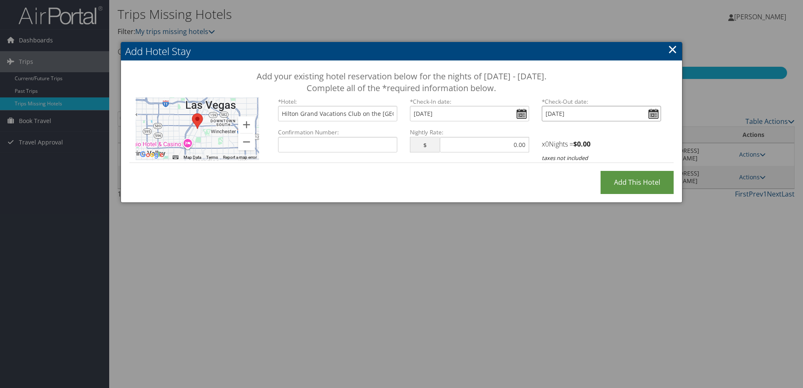
click at [653, 115] on input "Sun Nov 02, 2025" at bounding box center [601, 114] width 119 height 16
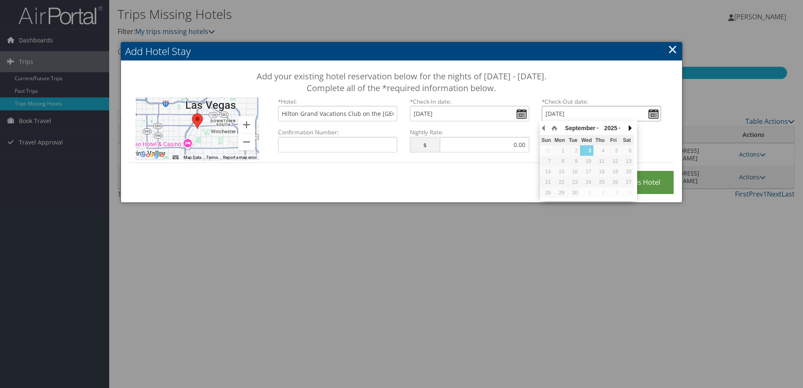
click at [631, 128] on button "button" at bounding box center [630, 128] width 8 height 13
click at [629, 162] on div "8" at bounding box center [627, 162] width 13 height 8
type input "Sat, Nov 08, 2025"
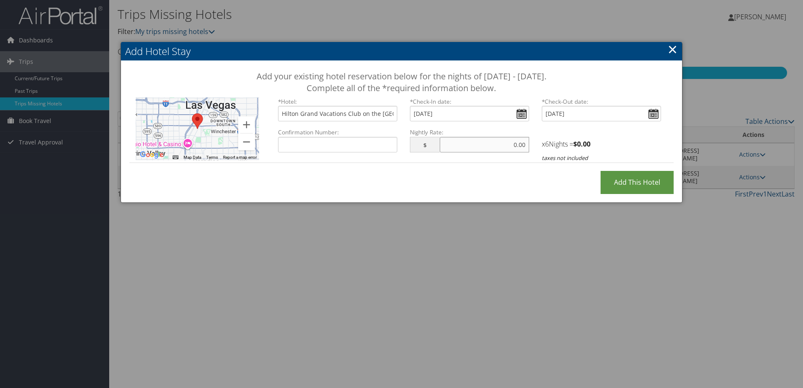
drag, startPoint x: 483, startPoint y: 146, endPoint x: 554, endPoint y: 144, distance: 70.6
click at [554, 144] on div "Confirmation Number: Nightly Rate: $ Cost must be numeric. x 6 Nights = $ 0.00 …" at bounding box center [470, 145] width 396 height 34
click at [601, 171] on input "Add this Hotel" at bounding box center [637, 182] width 73 height 23
type input "200.00"
type input "Processing..."
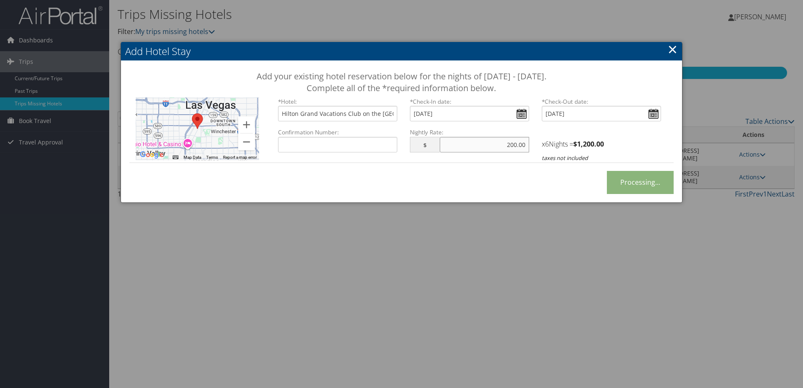
drag, startPoint x: 506, startPoint y: 146, endPoint x: 540, endPoint y: 145, distance: 34.9
click at [540, 145] on div "Confirmation Number: Nightly Rate: $ 200.00 Cost must be numeric. x 6 Nights = …" at bounding box center [470, 145] width 396 height 34
drag, startPoint x: 506, startPoint y: 144, endPoint x: 544, endPoint y: 149, distance: 38.5
click at [544, 149] on div "Confirmation Number: Nightly Rate: $ 250.00 Cost must be numeric. x 6 Nights = …" at bounding box center [470, 145] width 396 height 34
drag, startPoint x: 498, startPoint y: 143, endPoint x: 562, endPoint y: 145, distance: 64.3
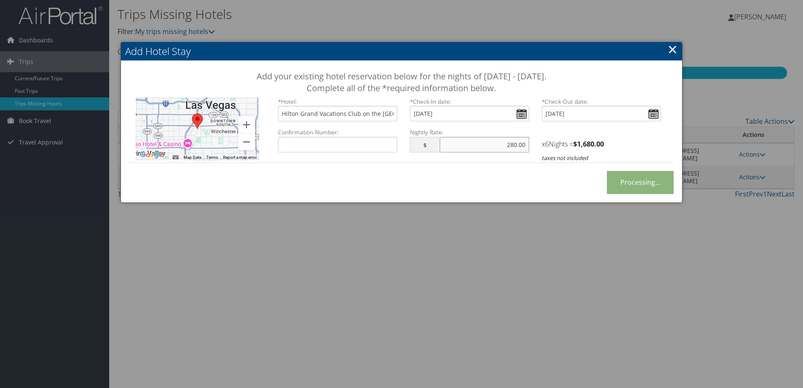
click at [562, 145] on div "Confirmation Number: Nightly Rate: $ 280.00 Cost must be numeric. x 6 Nights = …" at bounding box center [470, 145] width 396 height 34
type input "300"
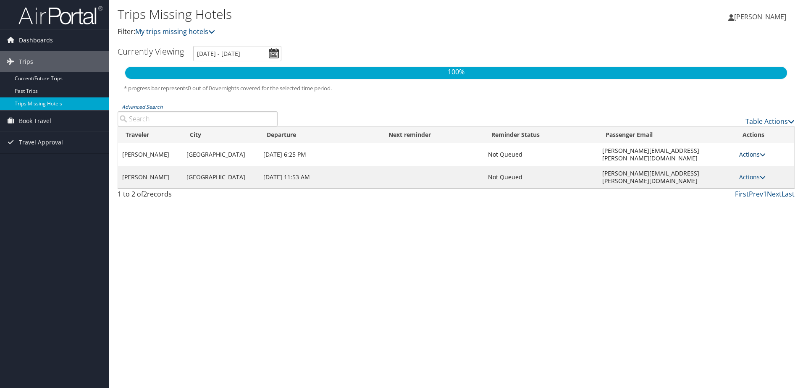
click at [748, 151] on link "Actions" at bounding box center [753, 154] width 26 height 8
click at [731, 176] on link "View Itinerary" at bounding box center [734, 177] width 58 height 14
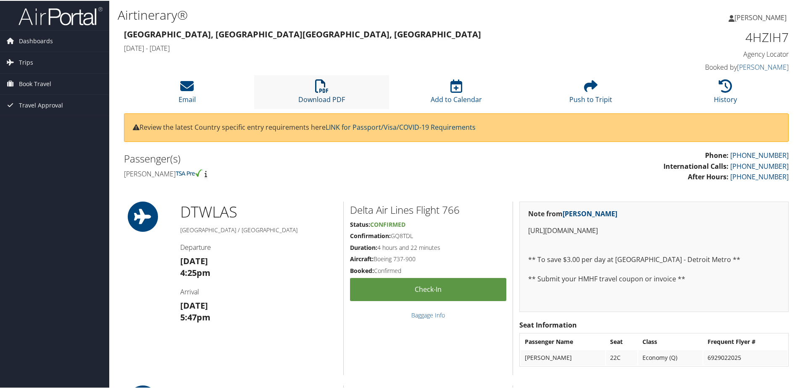
click at [321, 83] on icon at bounding box center [321, 85] width 13 height 13
click at [186, 90] on icon at bounding box center [186, 85] width 13 height 13
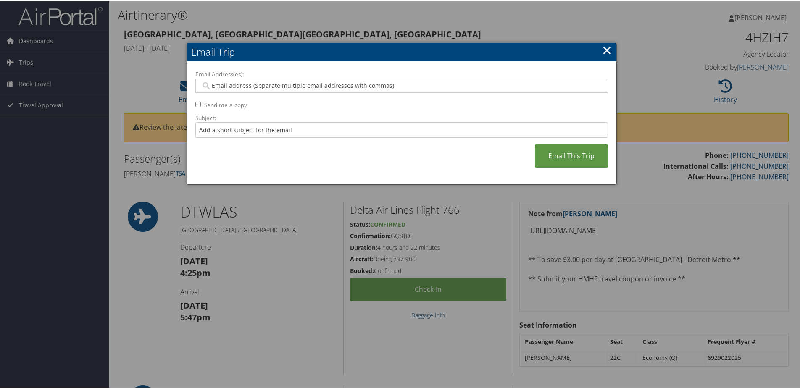
click at [265, 84] on input "Email Address(es):" at bounding box center [401, 85] width 401 height 8
type input "48135"
type input "[PERSON_NAME][EMAIL_ADDRESS][PERSON_NAME][DOMAIN_NAME]"
click at [595, 85] on input "48135" at bounding box center [401, 85] width 401 height 8
click at [266, 84] on input "Email Address(es):" at bounding box center [401, 85] width 401 height 8
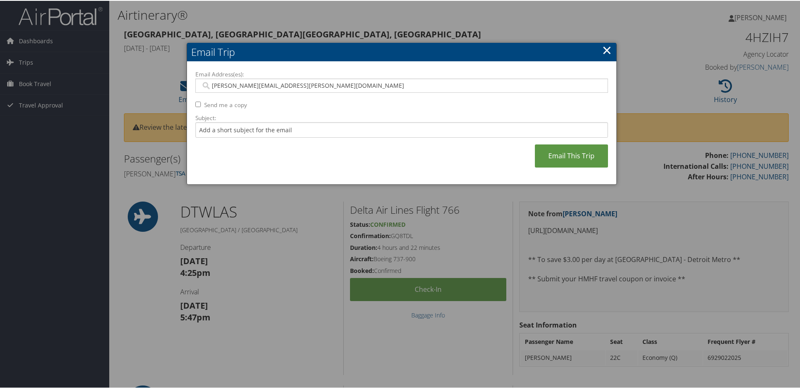
type input "[PERSON_NAME][EMAIL_ADDRESS][PERSON_NAME][DOMAIN_NAME]"
click at [409, 131] on input "Subject:" at bounding box center [401, 129] width 413 height 16
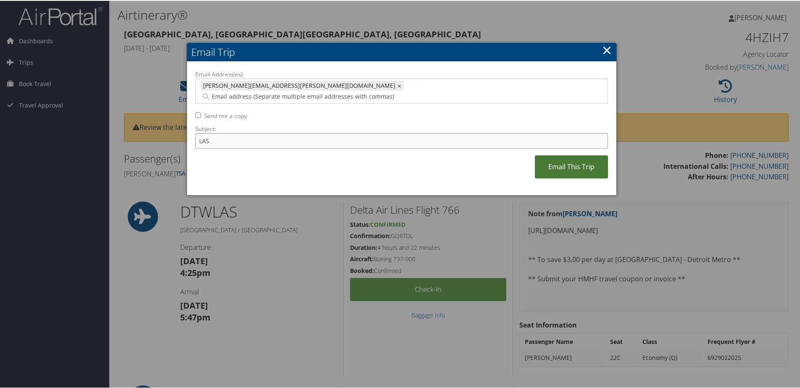
type input "LAS"
click at [572, 155] on link "Email This Trip" at bounding box center [571, 166] width 73 height 23
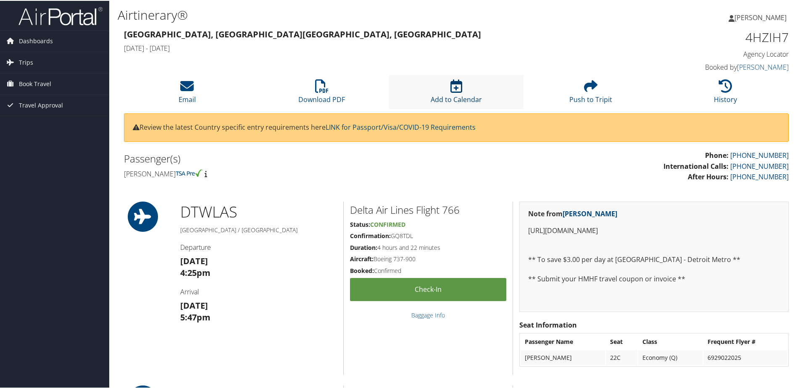
click at [452, 85] on icon at bounding box center [456, 85] width 12 height 13
